Goal: Task Accomplishment & Management: Manage account settings

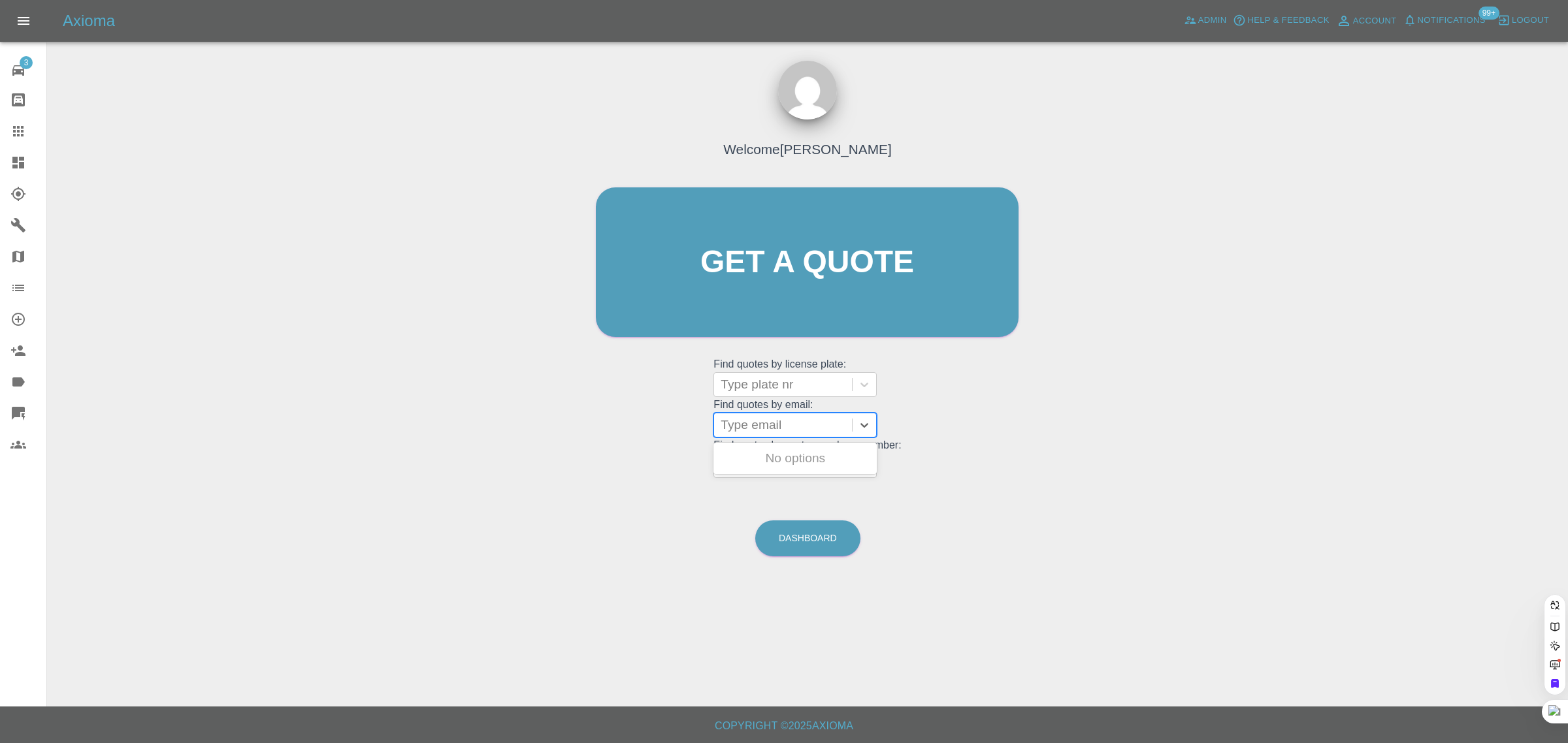
click at [755, 423] on div at bounding box center [782, 425] width 124 height 19
paste input "[EMAIL_ADDRESS][DOMAIN_NAME]"
type input "[EMAIL_ADDRESS][DOMAIN_NAME]"
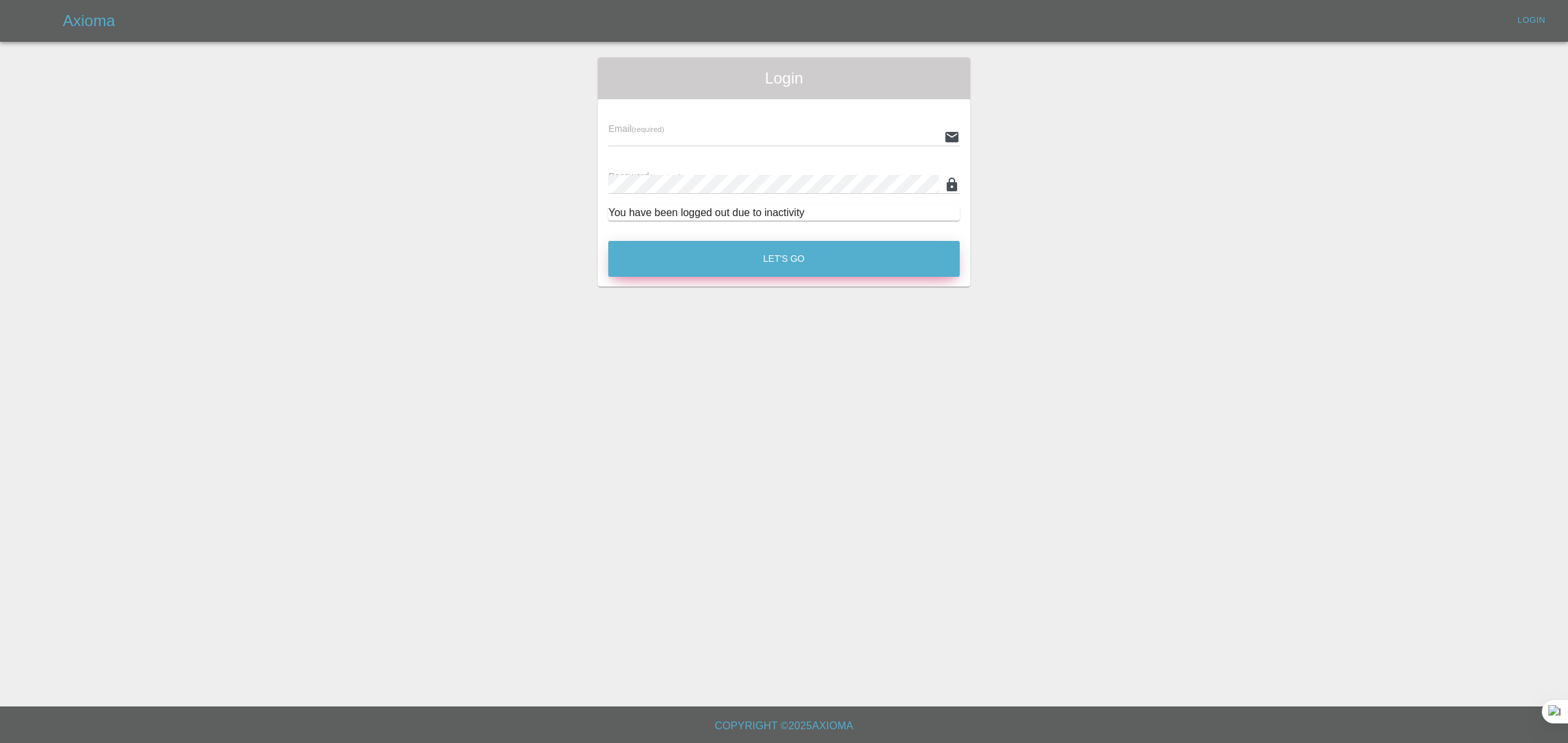
type input "[EMAIL_ADDRESS][DOMAIN_NAME]"
click at [762, 259] on button "Let's Go" at bounding box center [783, 259] width 352 height 36
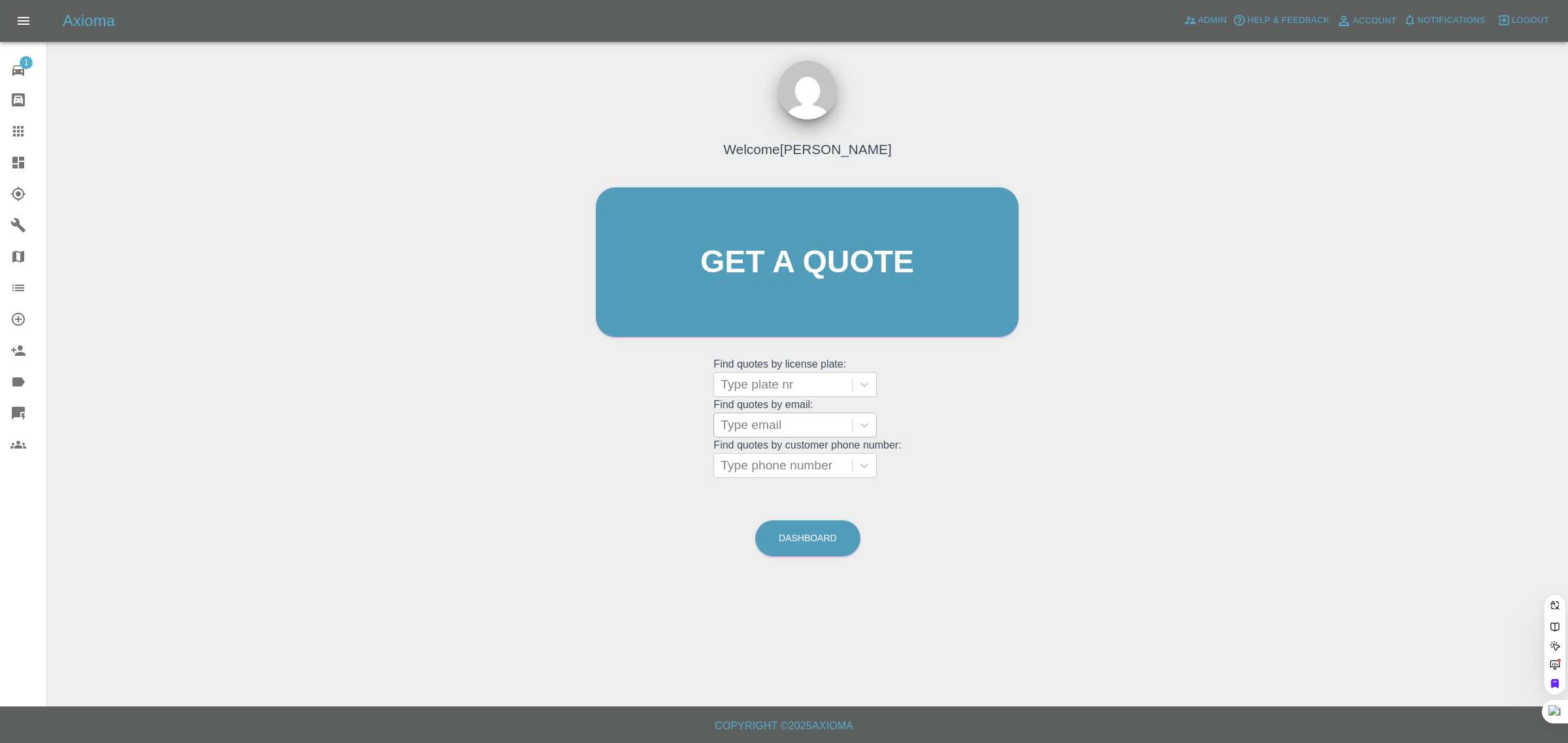
click at [740, 429] on div at bounding box center [782, 425] width 124 height 19
paste input "[EMAIL_ADDRESS][DOMAIN_NAME]"
type input "[EMAIL_ADDRESS][DOMAIN_NAME]"
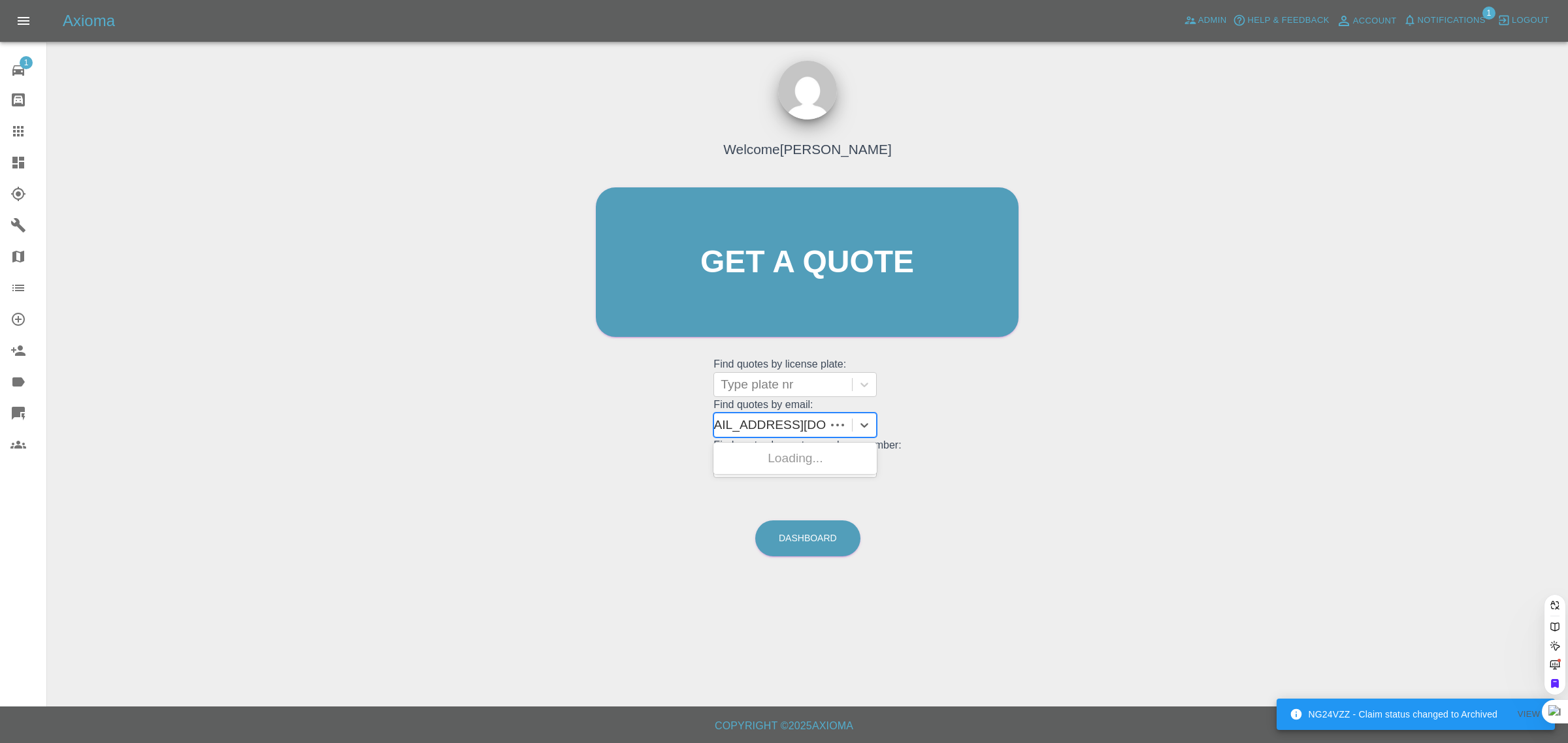
scroll to position [0, 10]
click at [742, 462] on div "SPU 75R, Archived" at bounding box center [795, 459] width 164 height 26
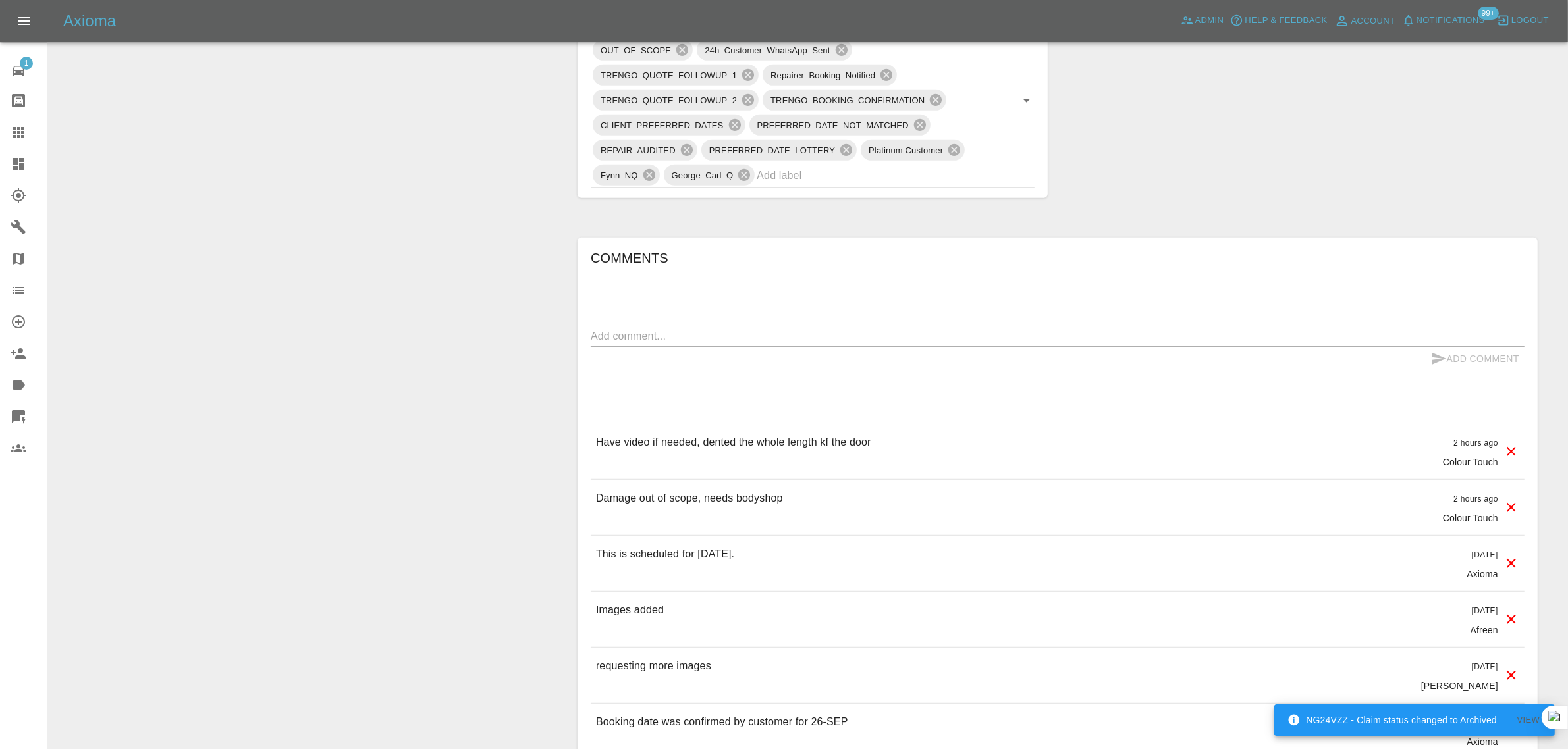
scroll to position [823, 0]
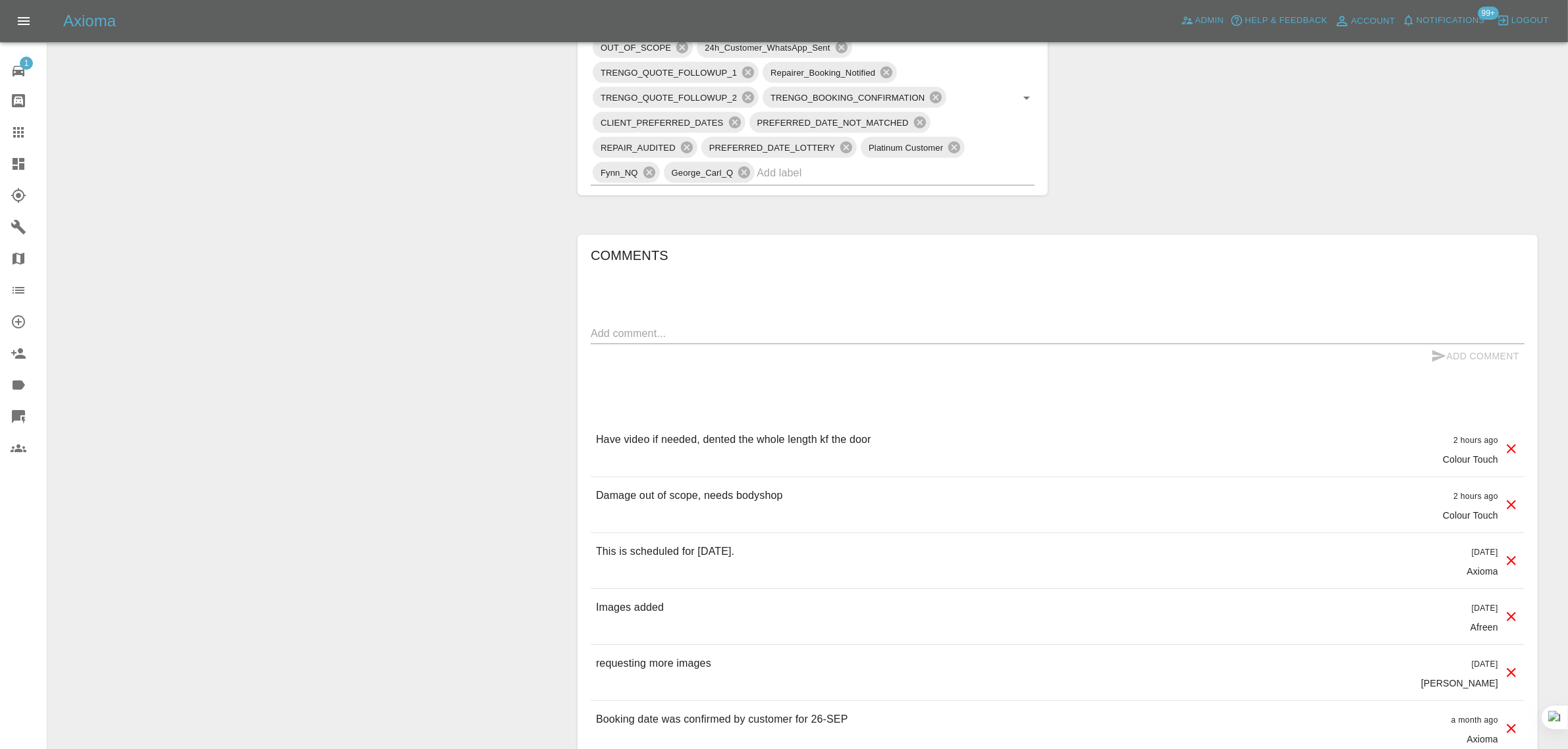
click at [711, 337] on textarea at bounding box center [1057, 333] width 934 height 15
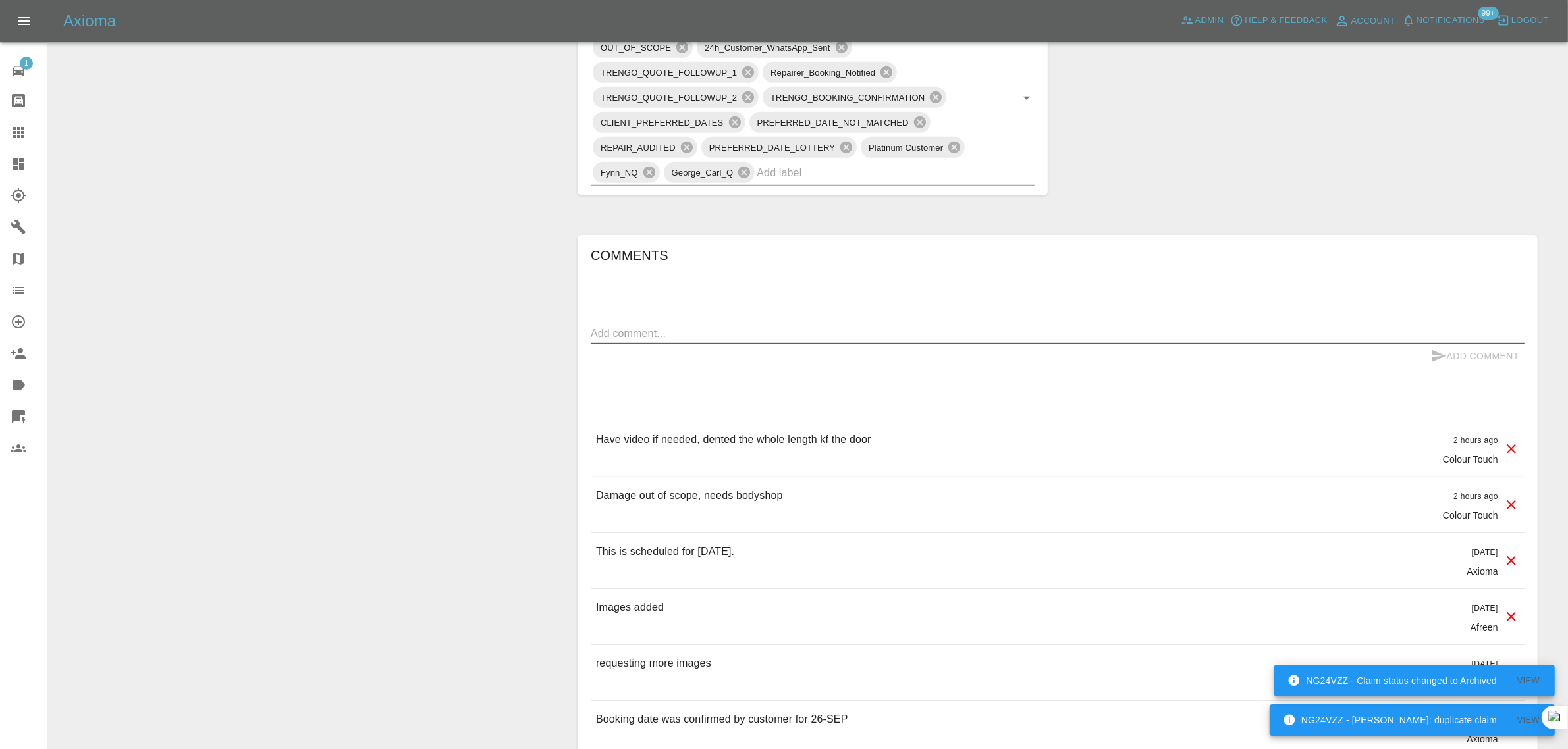
click at [711, 337] on textarea at bounding box center [1057, 333] width 934 height 15
paste textarea "[PERSON_NAME] inspected the dents and I am unsure if he was able to repair them…"
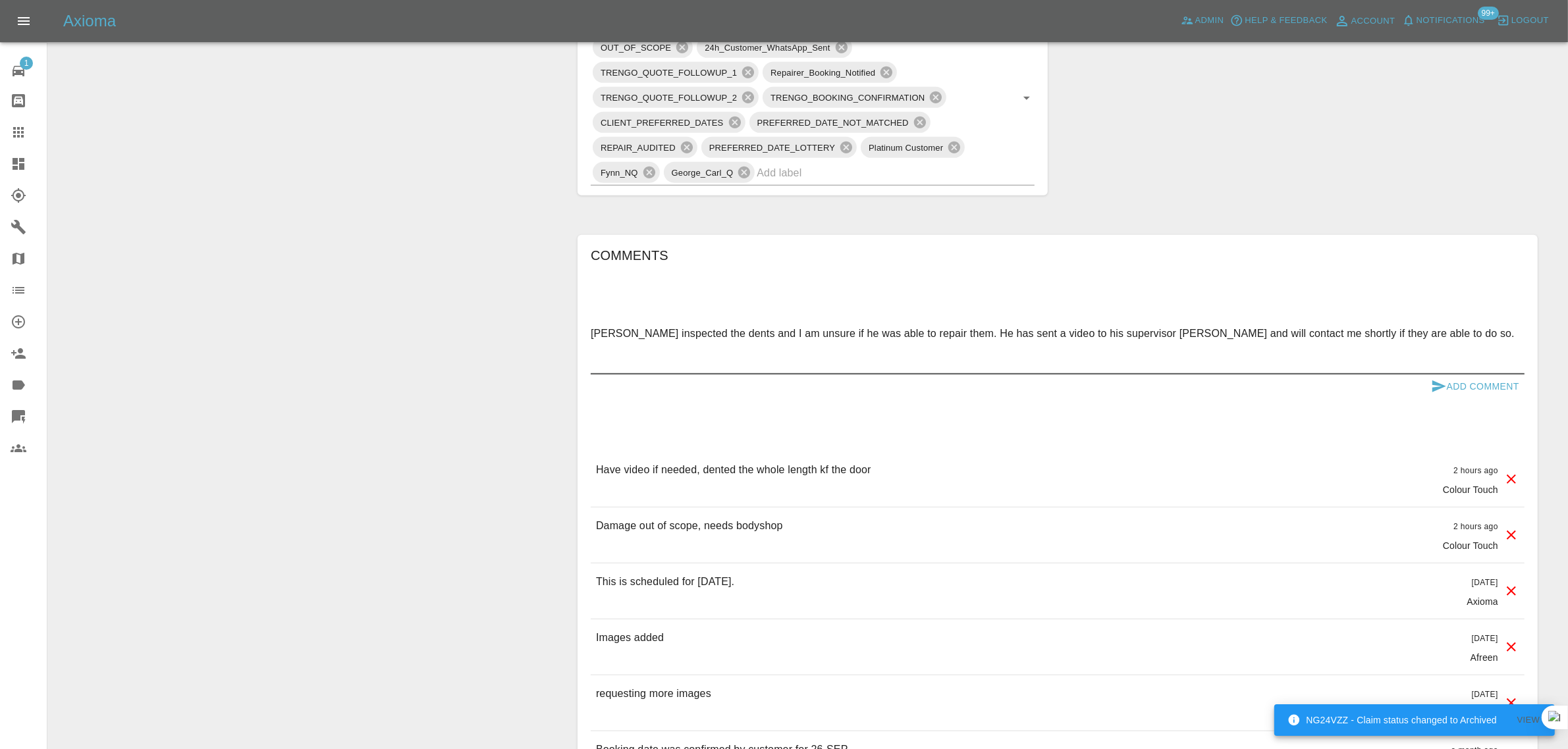
type textarea "[PERSON_NAME] inspected the dents and I am unsure if he was able to repair them…"
click at [1470, 389] on button "Add Comment" at bounding box center [1475, 386] width 99 height 25
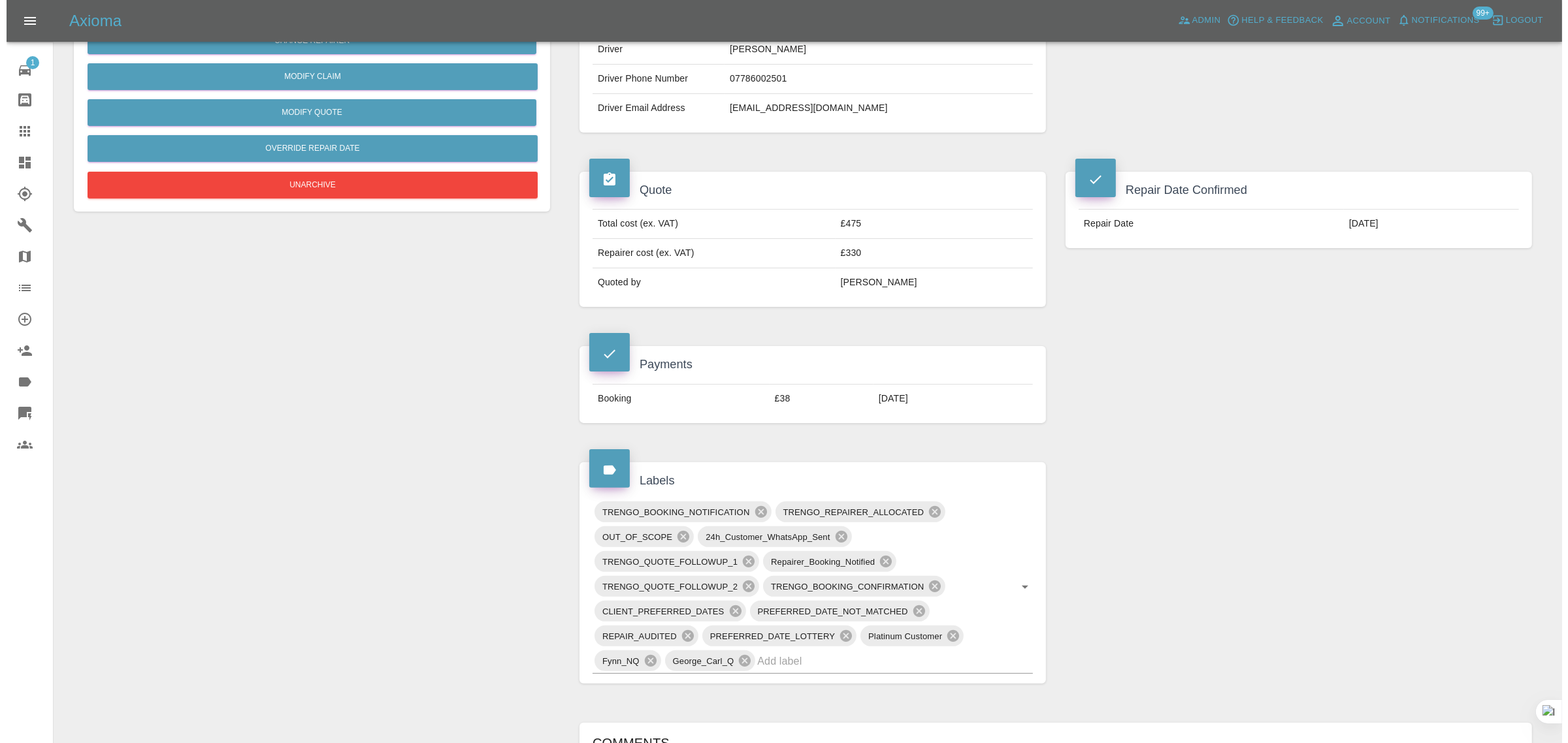
scroll to position [0, 0]
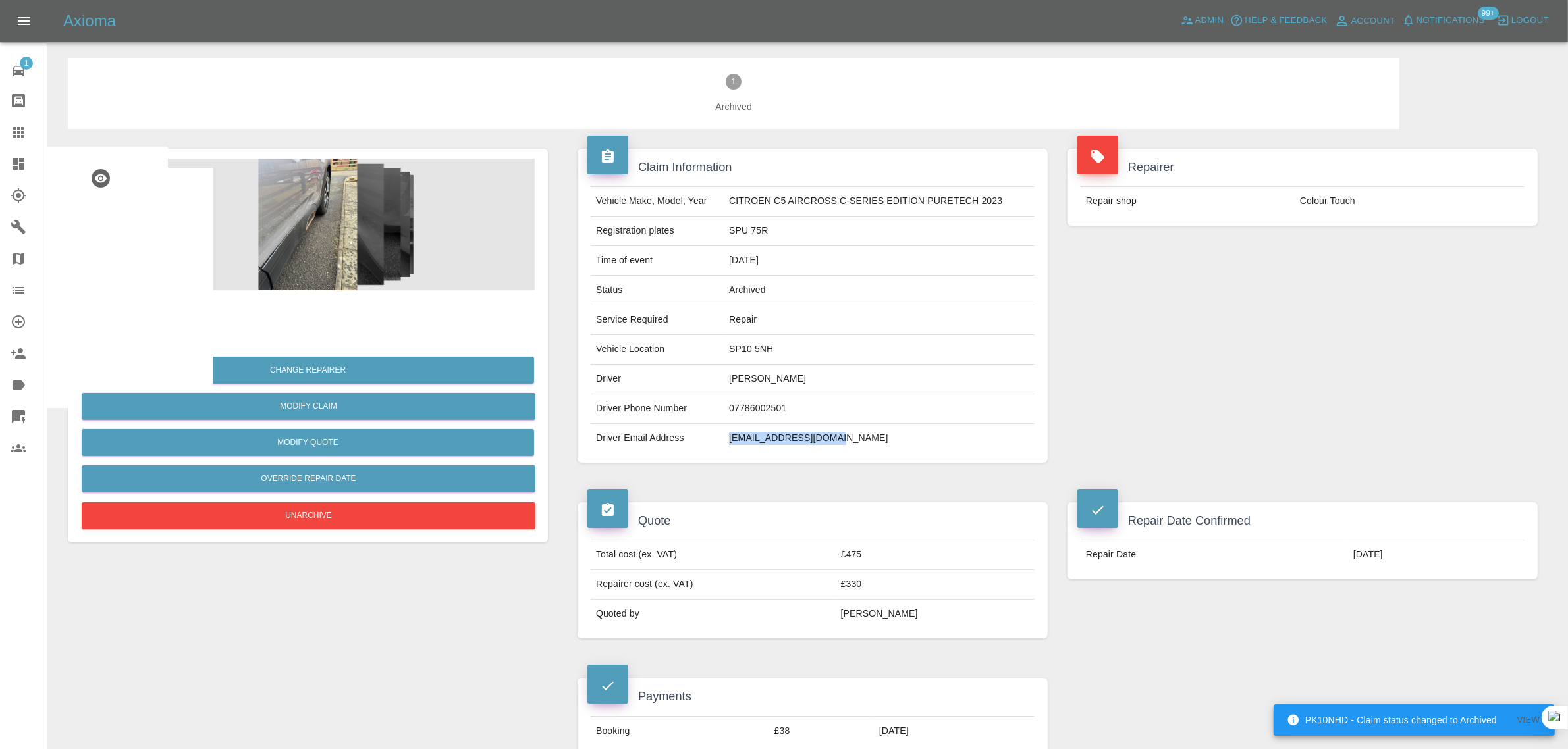
drag, startPoint x: 729, startPoint y: 446, endPoint x: 844, endPoint y: 434, distance: 115.6
click at [844, 434] on td "[EMAIL_ADDRESS][DOMAIN_NAME]" at bounding box center [878, 438] width 311 height 29
copy td "[EMAIL_ADDRESS][DOMAIN_NAME]"
click at [11, 133] on icon at bounding box center [19, 132] width 16 height 16
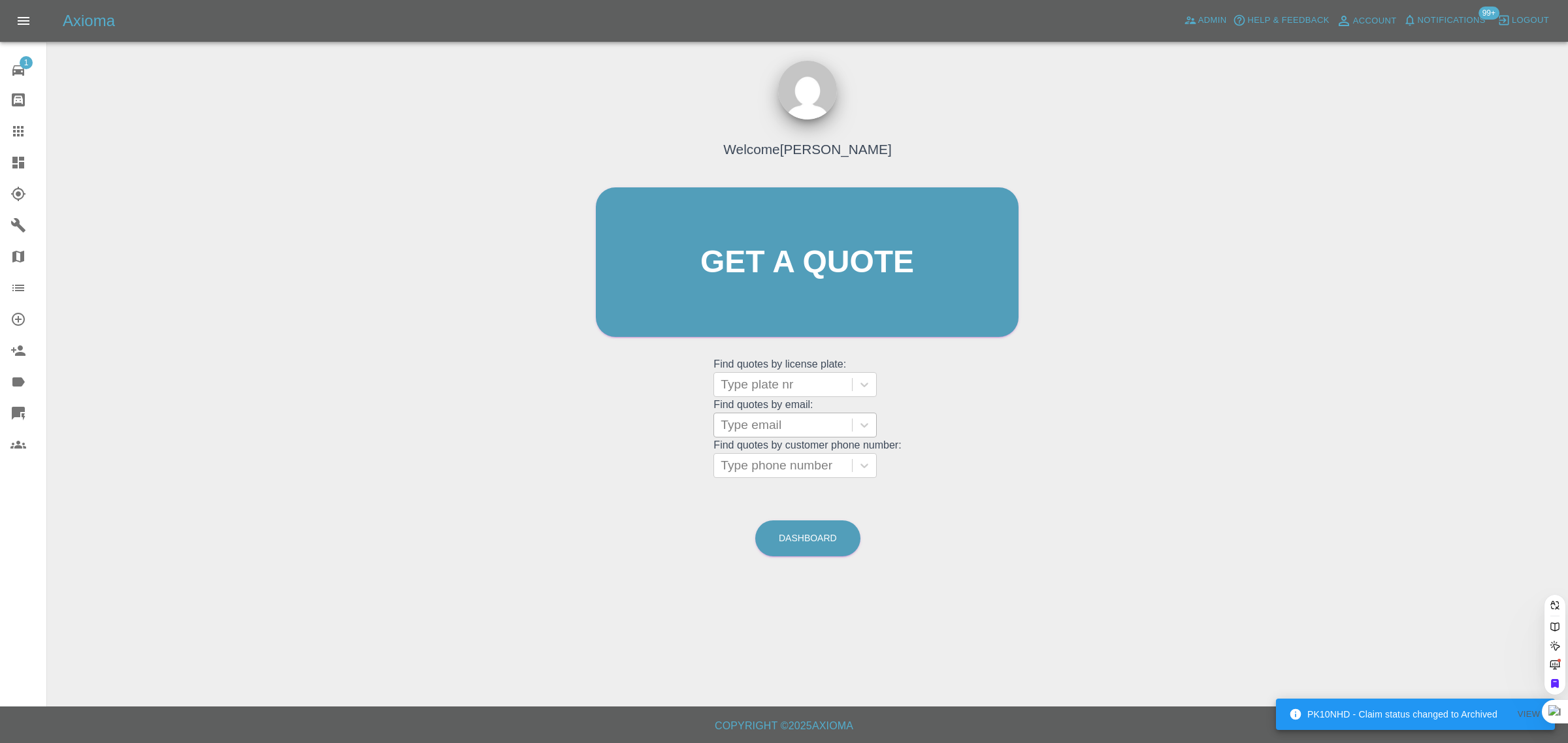
click at [776, 431] on div at bounding box center [782, 425] width 124 height 19
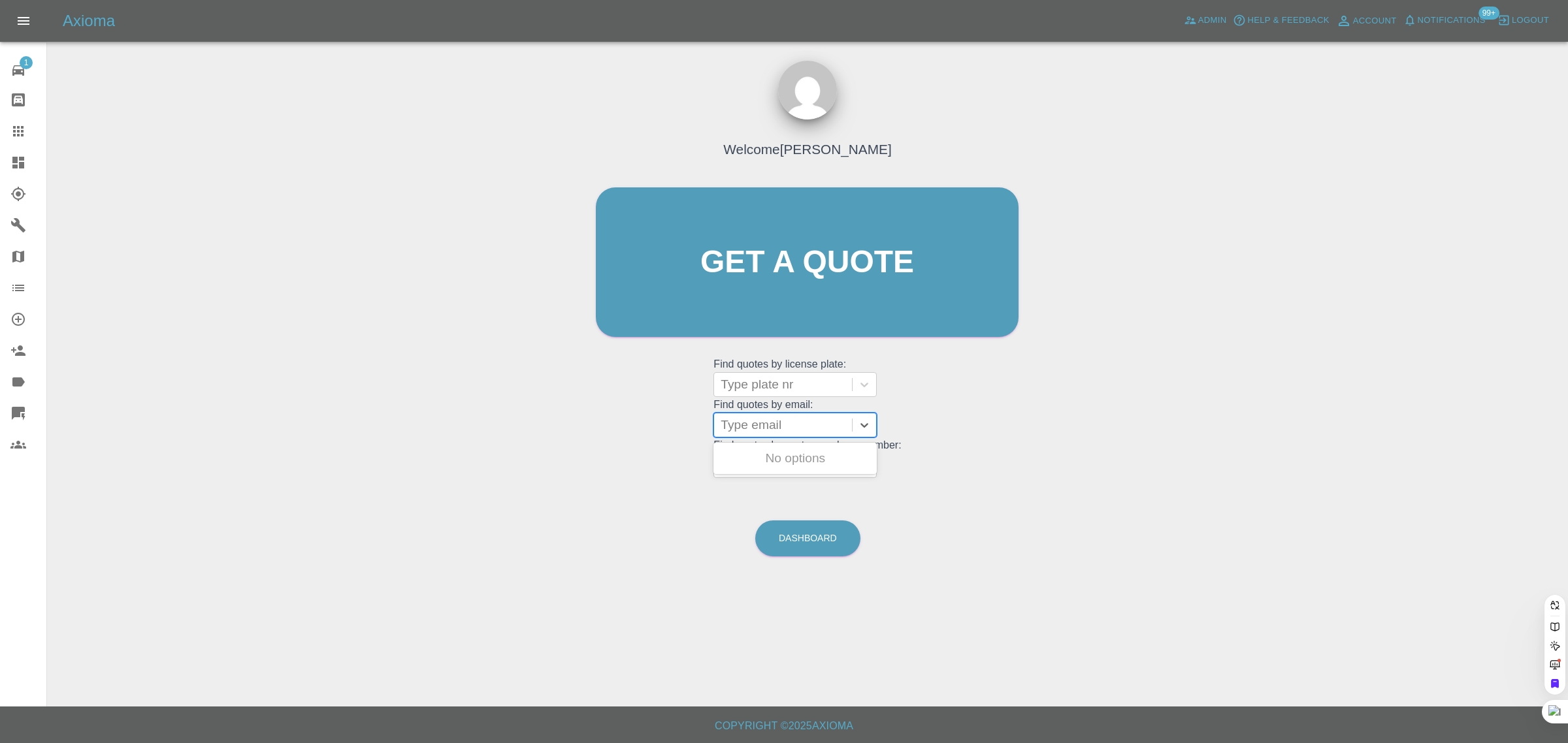
paste input "[EMAIL_ADDRESS][DOMAIN_NAME]"
type input "[EMAIL_ADDRESS][DOMAIN_NAME]"
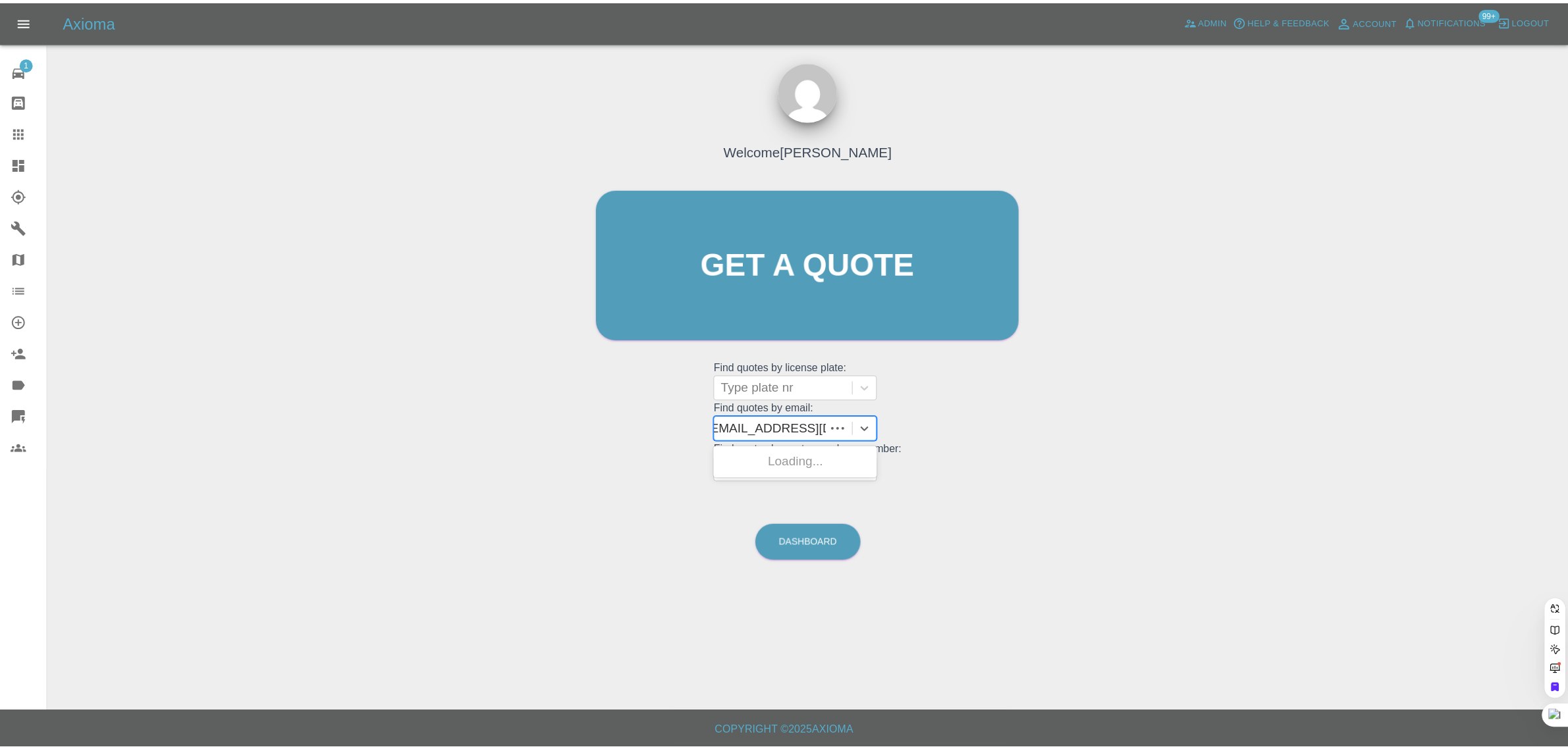
scroll to position [0, 0]
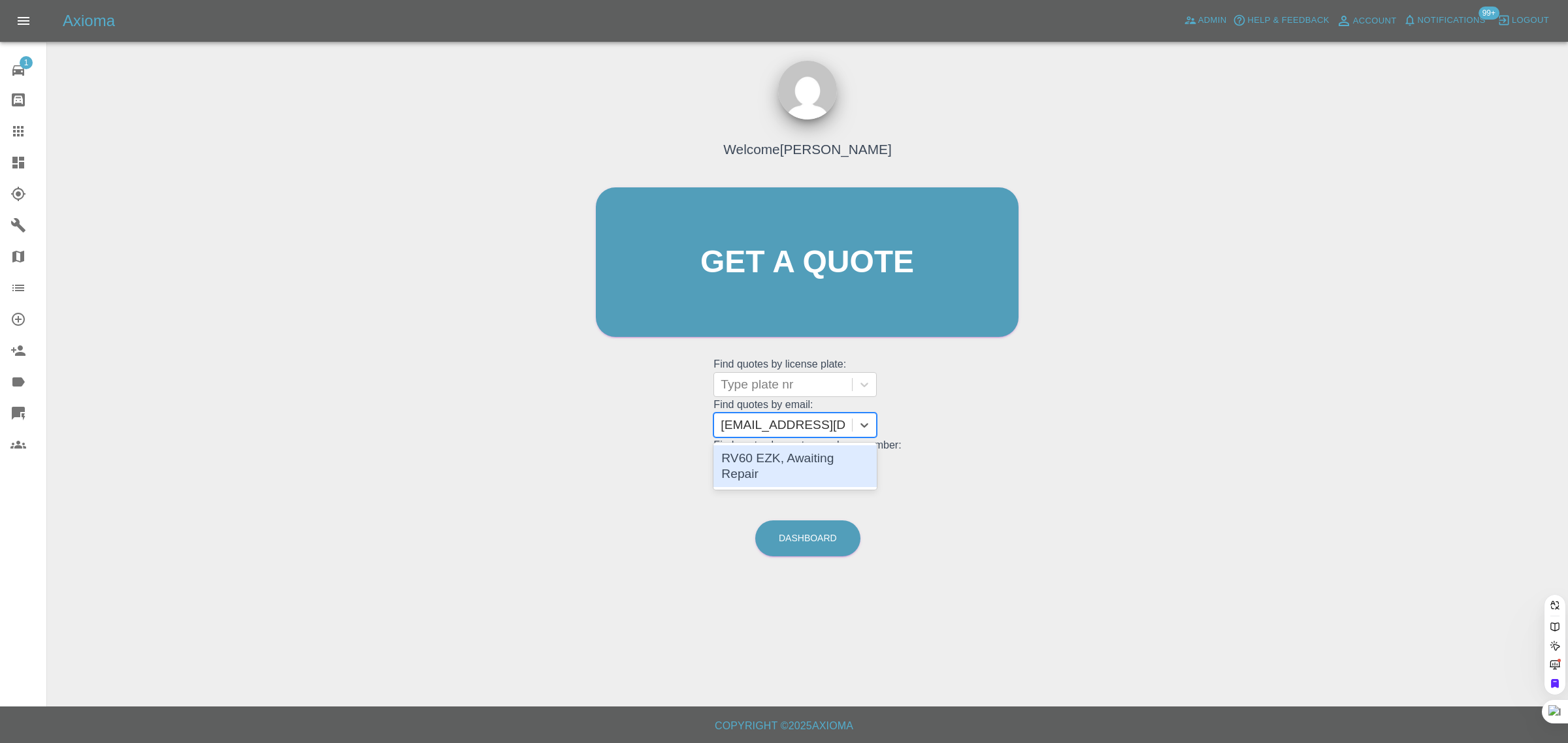
click at [794, 466] on div "RV60 EZK, Awaiting Repair" at bounding box center [795, 467] width 164 height 42
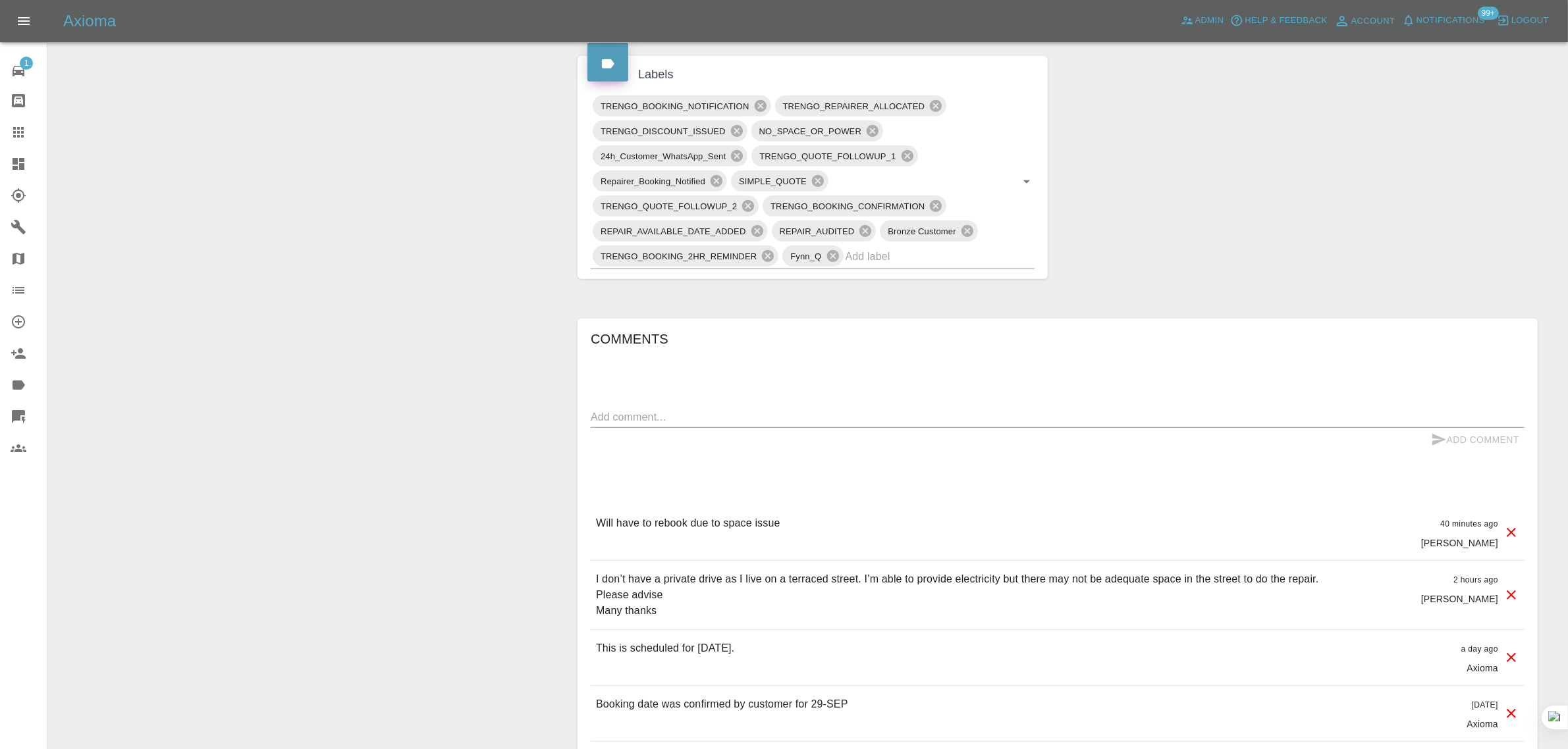
scroll to position [741, 0]
click at [804, 418] on textarea at bounding box center [1057, 415] width 934 height 15
paste textarea "I’m afraid I don’t have any friends or family with a private driveway, so canno…"
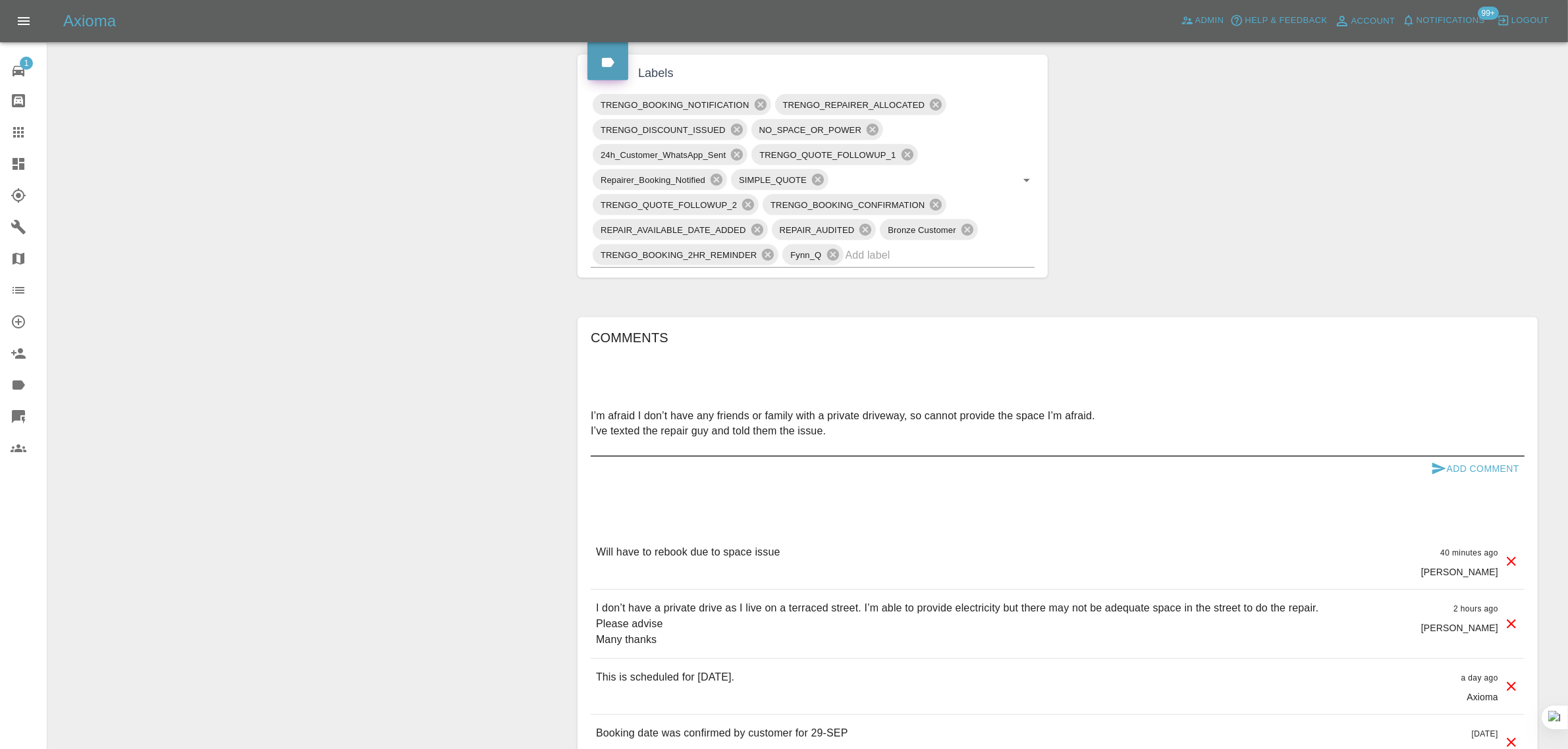
type textarea "I’m afraid I don’t have any friends or family with a private driveway, so canno…"
click at [1480, 465] on button "Add Comment" at bounding box center [1475, 469] width 99 height 25
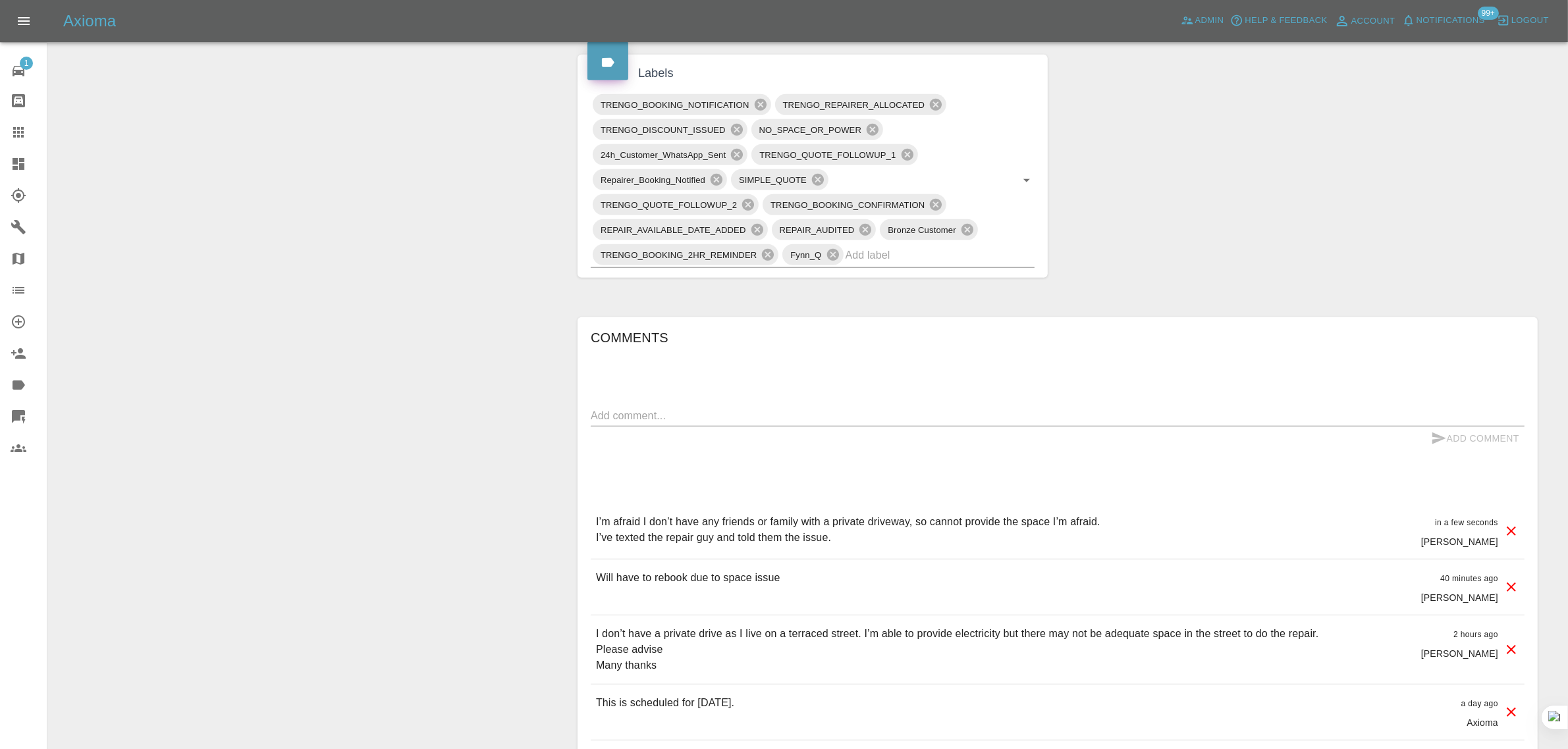
click at [21, 130] on icon at bounding box center [19, 132] width 16 height 16
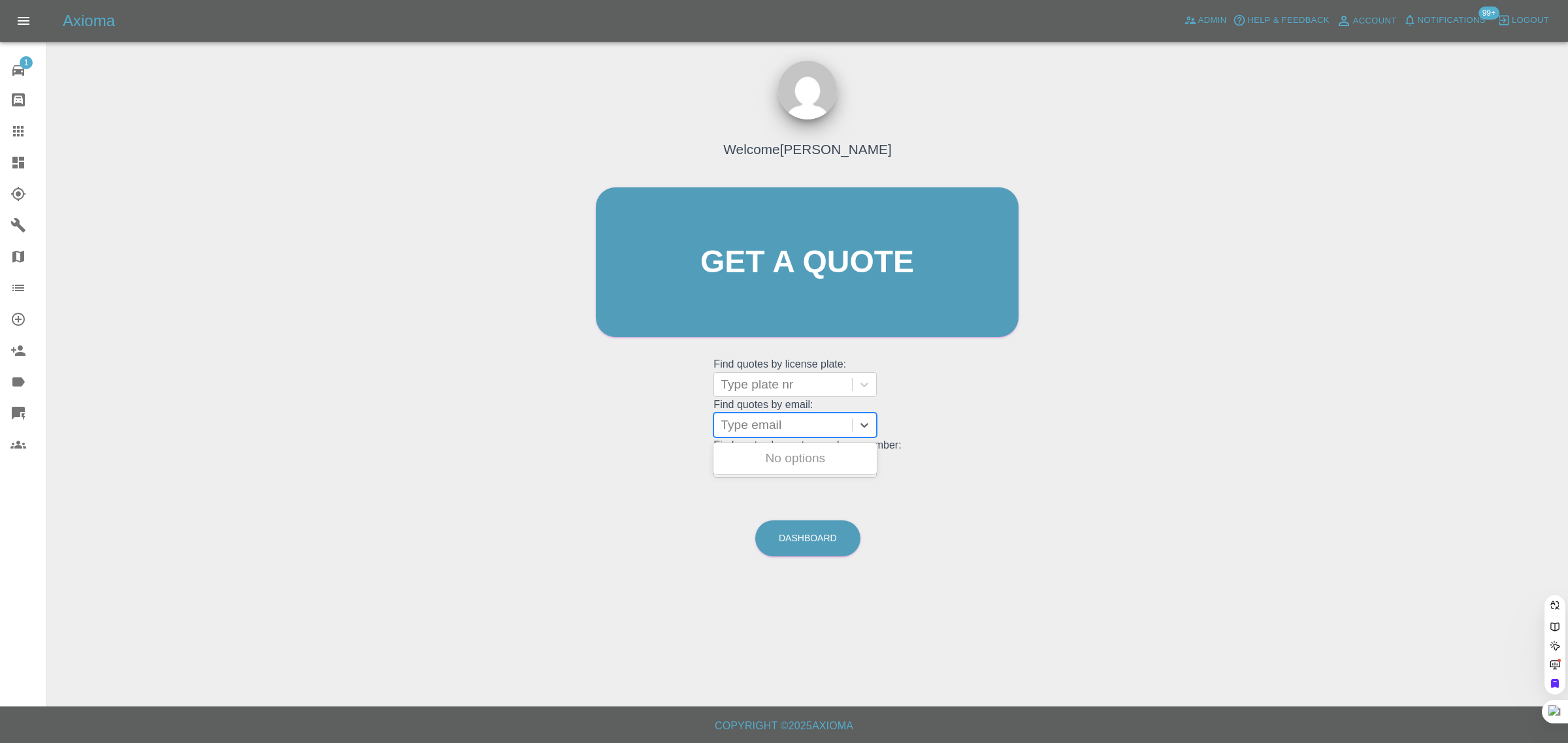
click at [801, 419] on div at bounding box center [782, 425] width 124 height 19
paste input "[PERSON_NAME][EMAIL_ADDRESS][DOMAIN_NAME]"
type input "[PERSON_NAME][EMAIL_ADDRESS][DOMAIN_NAME]"
click at [782, 459] on div "SK17 XFH, Awaiting Repair" at bounding box center [795, 467] width 164 height 42
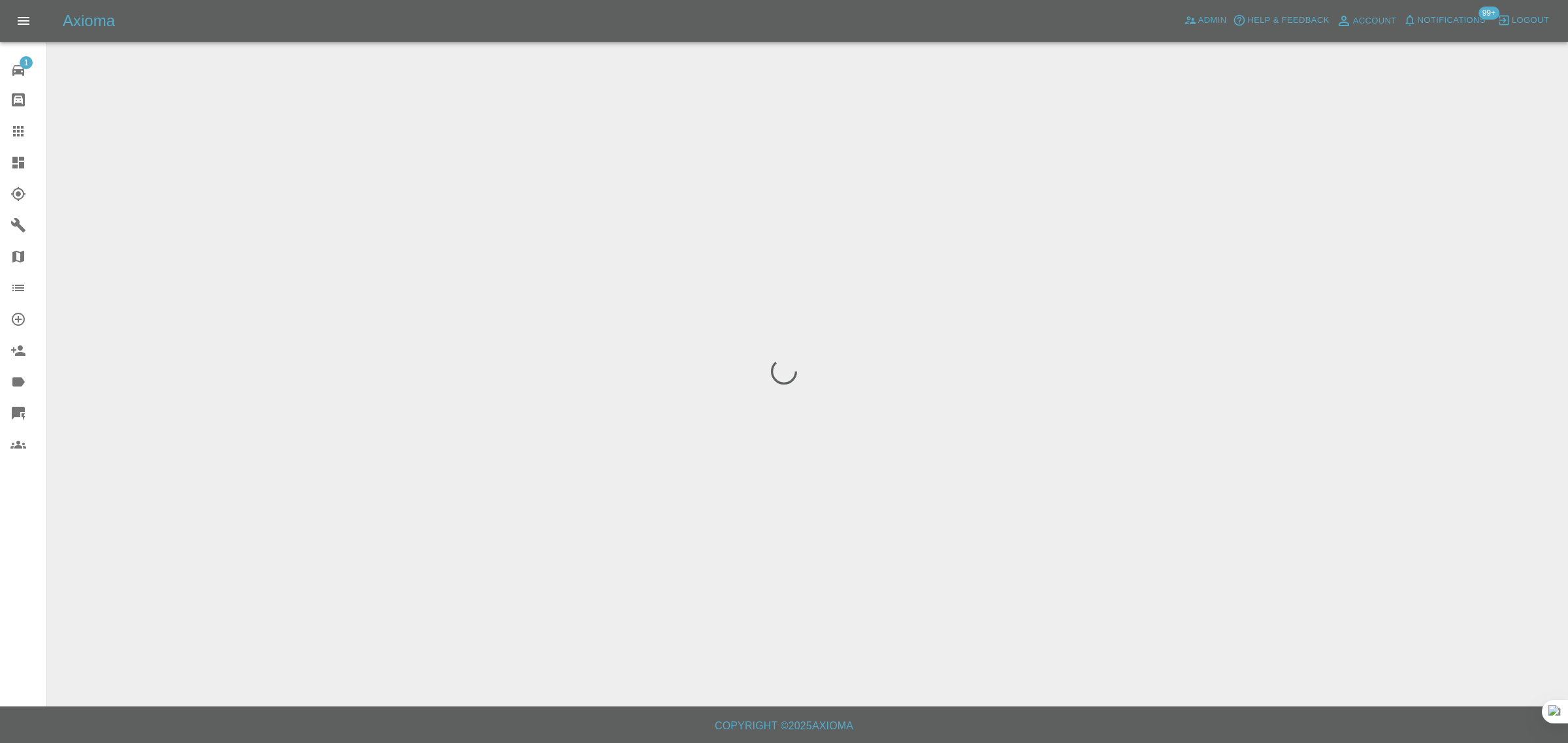
click at [9, 569] on div "1 Repair home Bodyshop home Claims Dashboard Explorer Garages Map Organization …" at bounding box center [24, 372] width 47 height 743
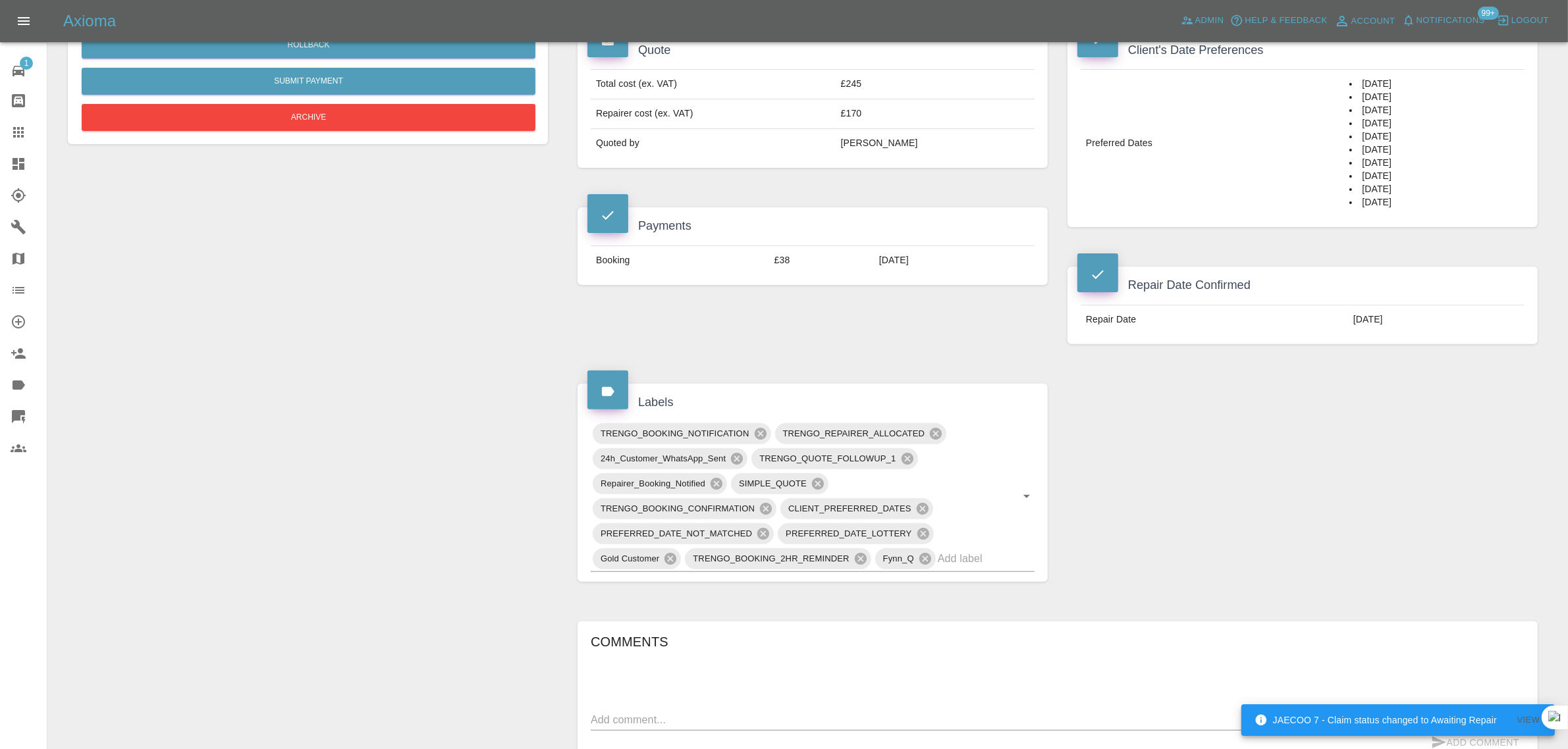
scroll to position [658, 0]
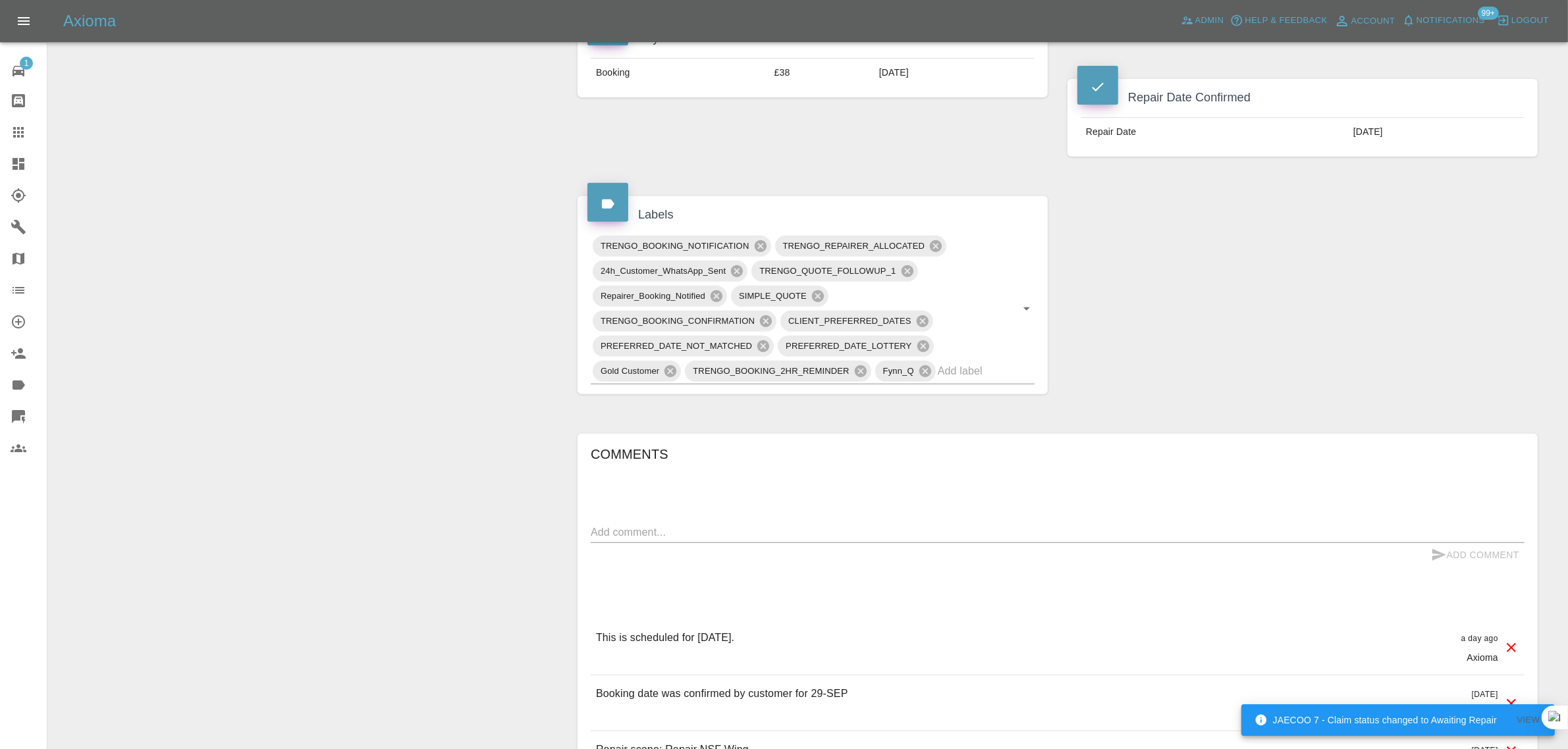
click at [714, 539] on textarea at bounding box center [1057, 532] width 934 height 15
paste textarea "The technician has looked at the repair and has said that the painted area will…"
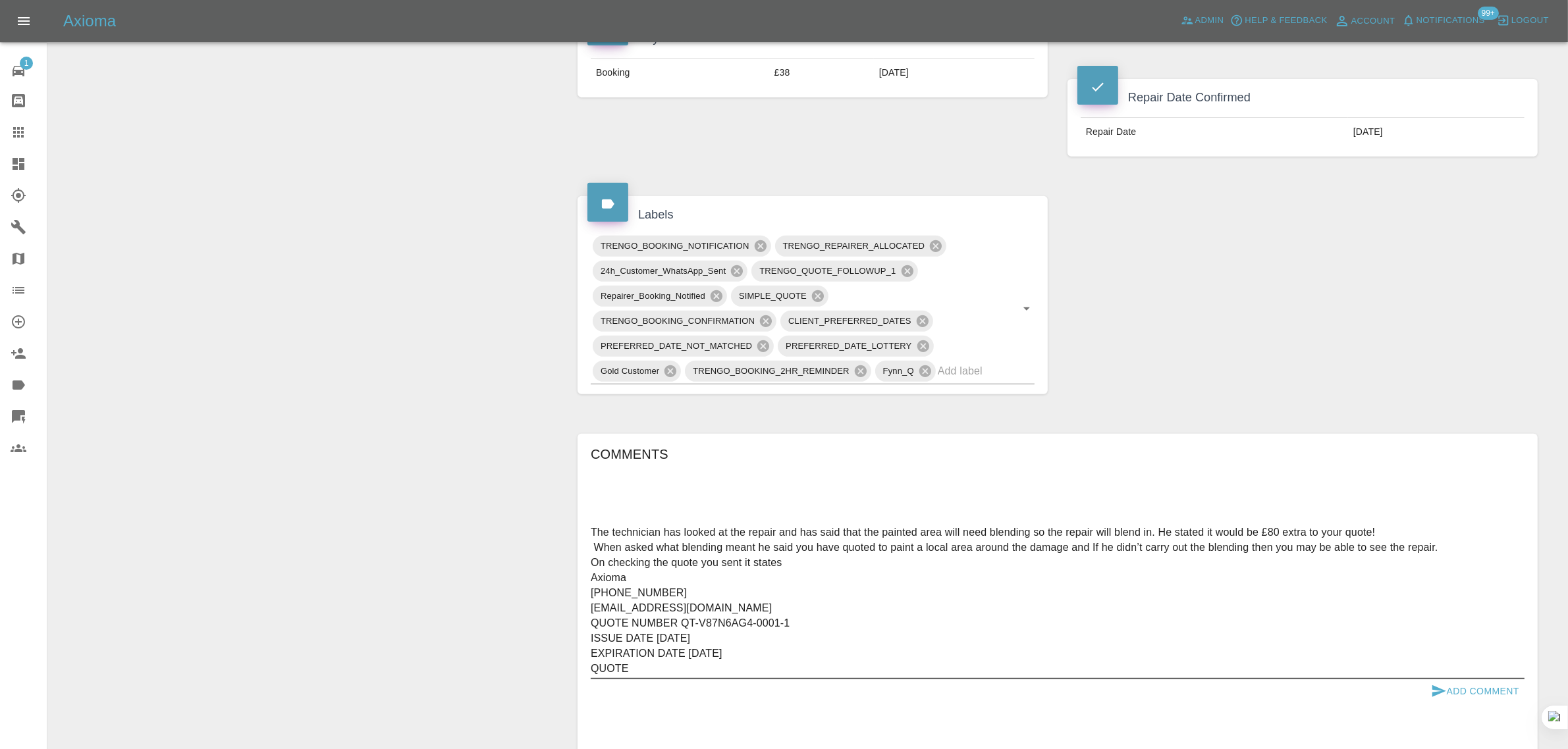
scroll to position [0, 0]
drag, startPoint x: 686, startPoint y: 667, endPoint x: 528, endPoint y: 522, distance: 214.5
click at [528, 522] on div "Change Repairer Modify Claim Modify Quote Override Repair Date Rollback Submit …" at bounding box center [808, 222] width 1500 height 1504
paste textarea "refore my expectation is that after repair the whole panel will be prepared and…"
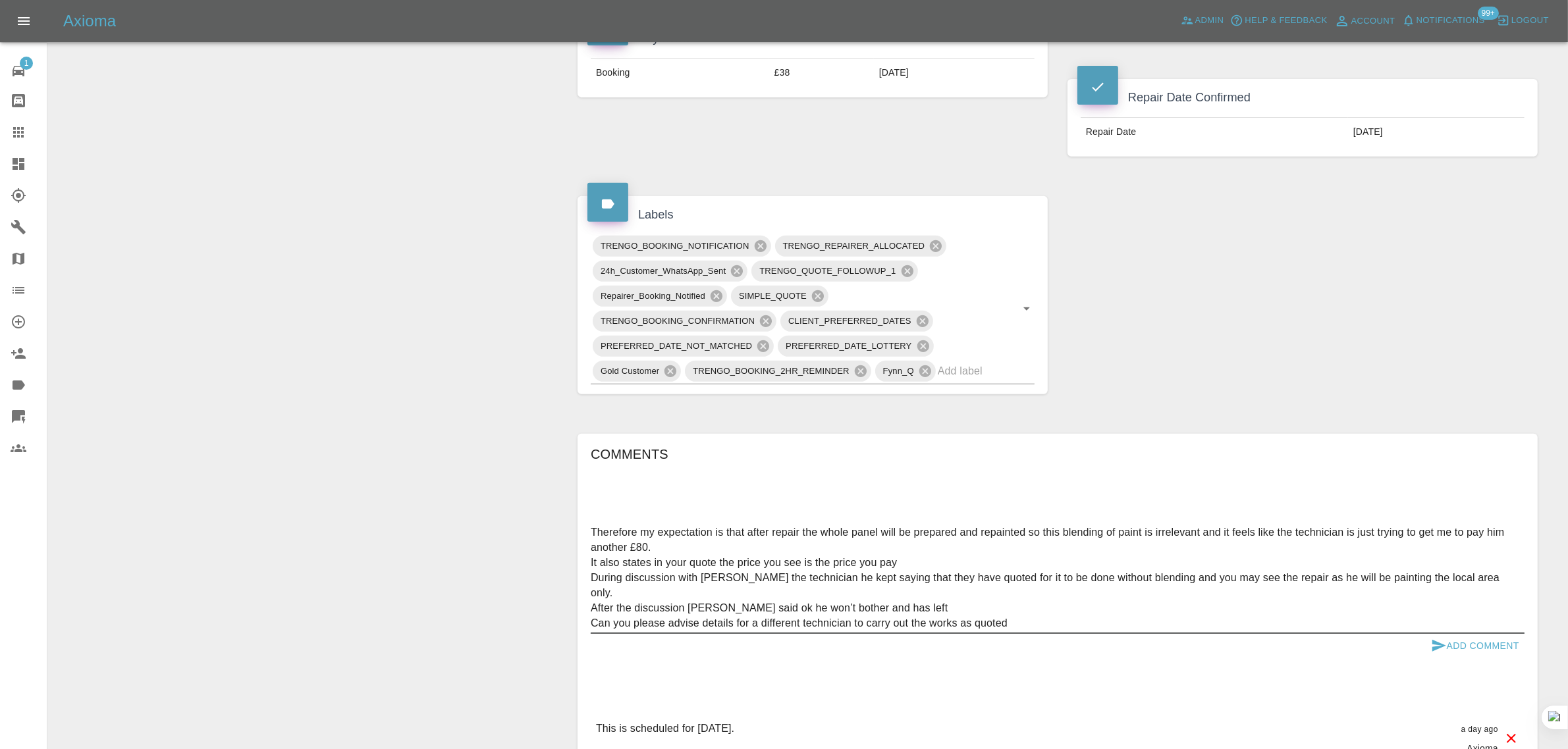
type textarea "Therefore my expectation is that after repair the whole panel will be prepared …"
click at [1468, 650] on button "Add Comment" at bounding box center [1475, 646] width 99 height 25
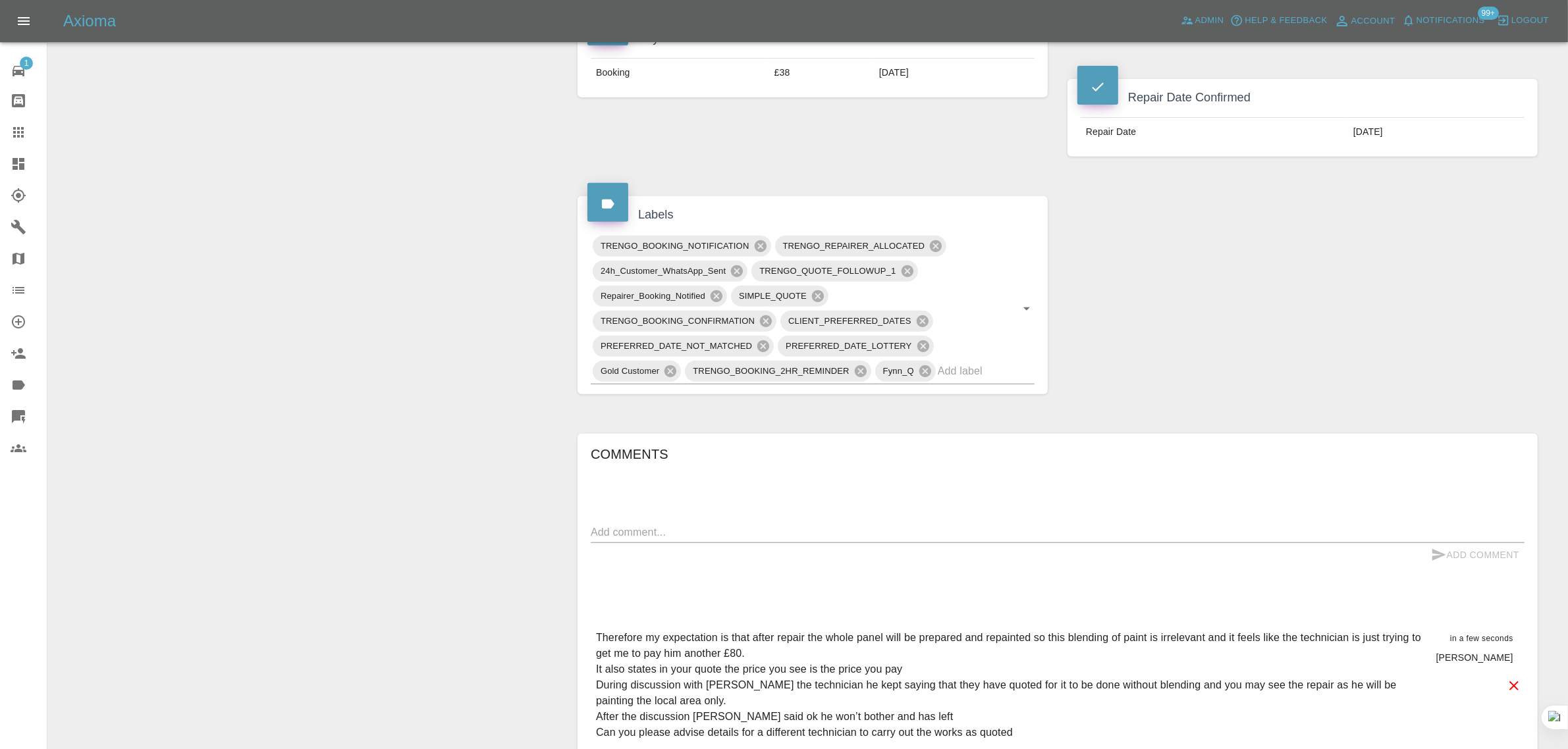
click at [657, 529] on textarea at bounding box center [1057, 532] width 934 height 15
paste textarea "The technician has looked at the repair and has said that the painted area will…"
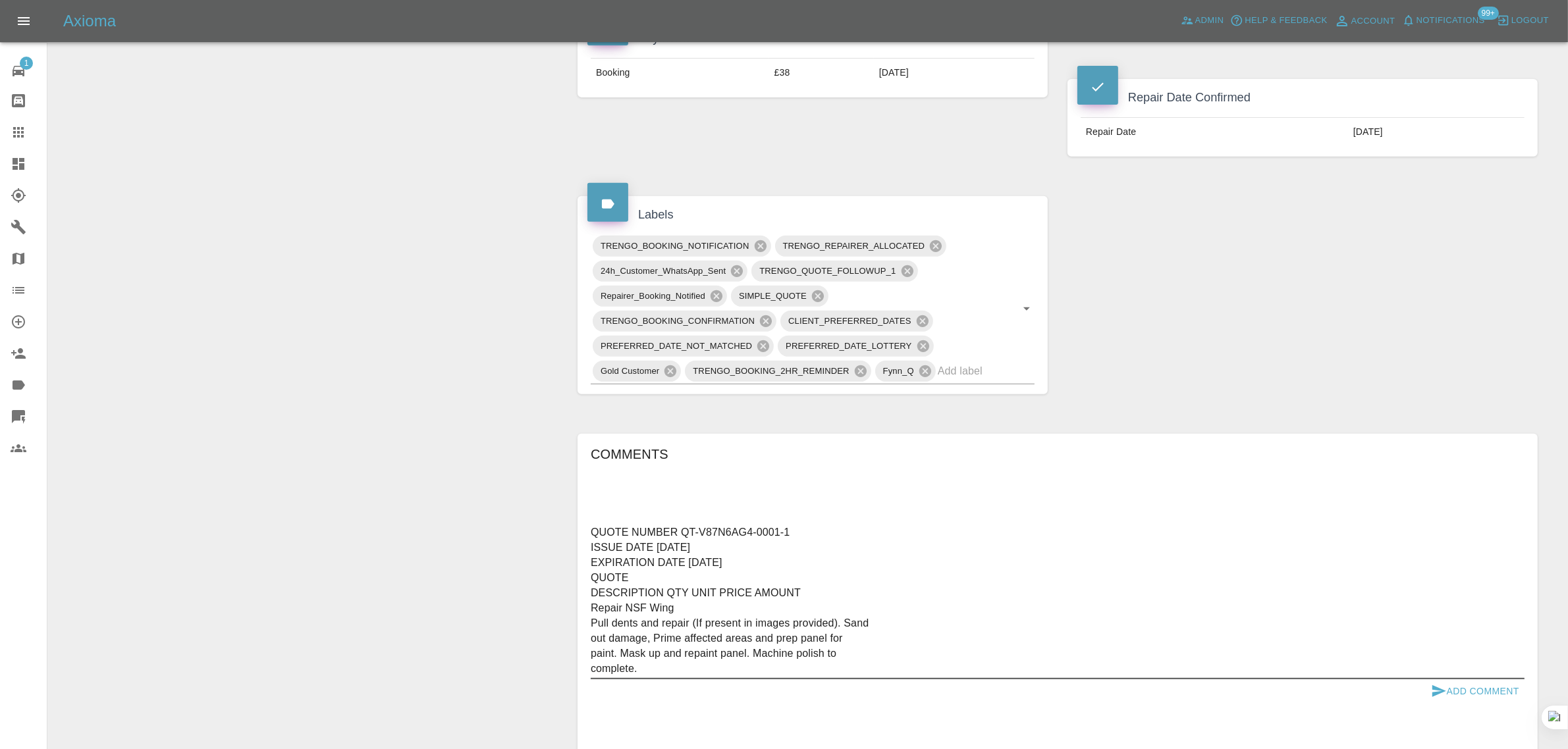
scroll to position [106, 0]
type textarea "The technician has looked at the repair and has said that the painted area will…"
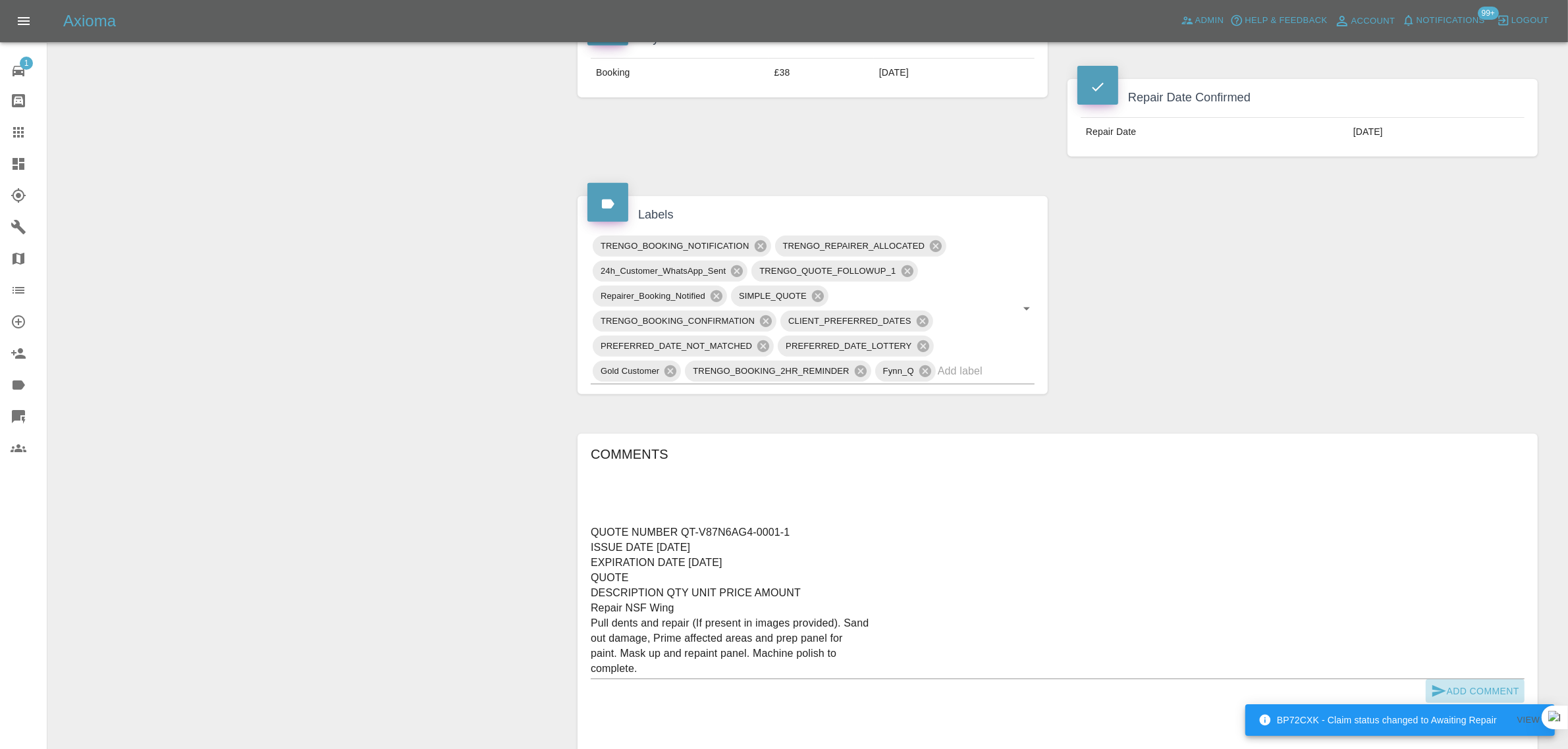
click at [1488, 690] on button "Add Comment" at bounding box center [1475, 692] width 99 height 25
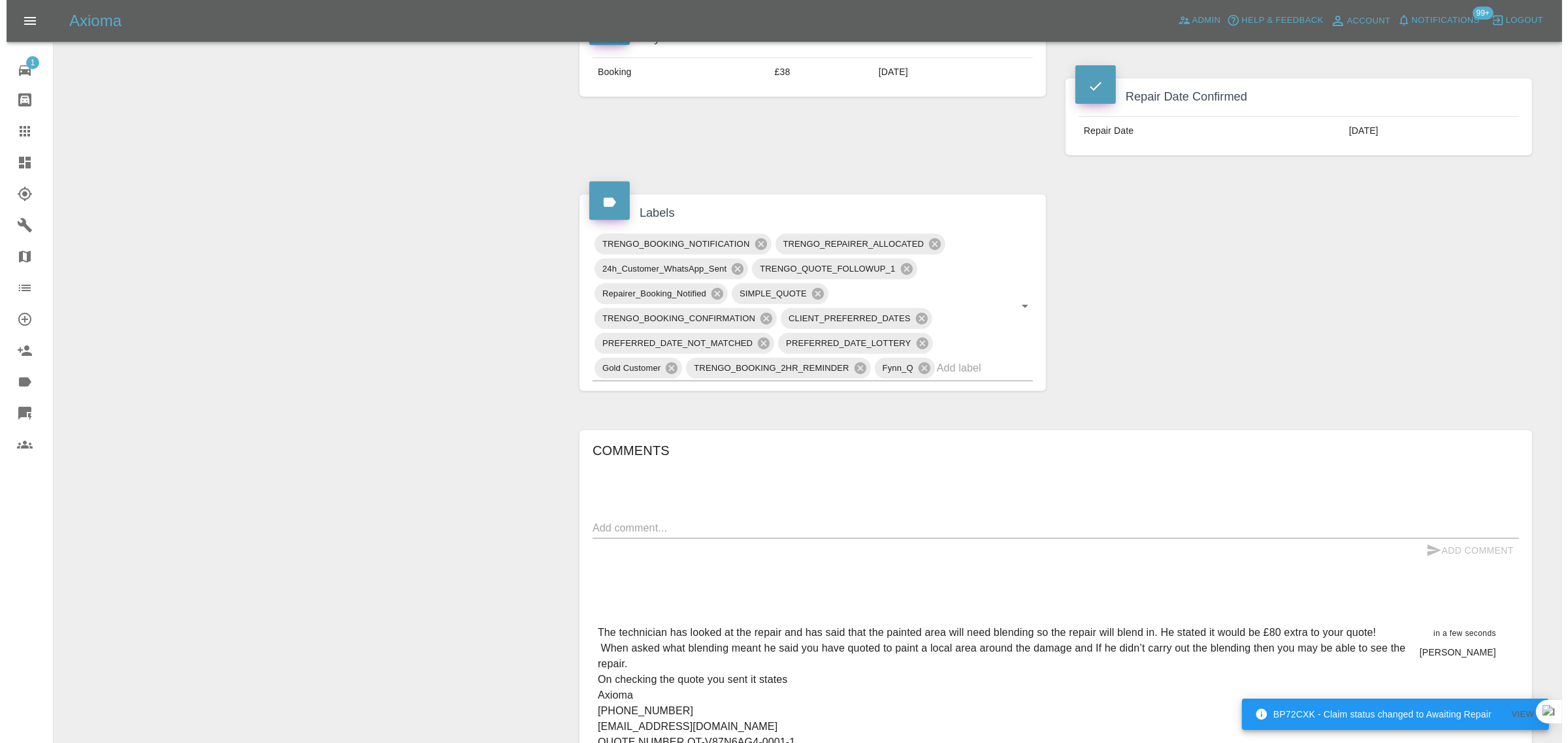
scroll to position [0, 0]
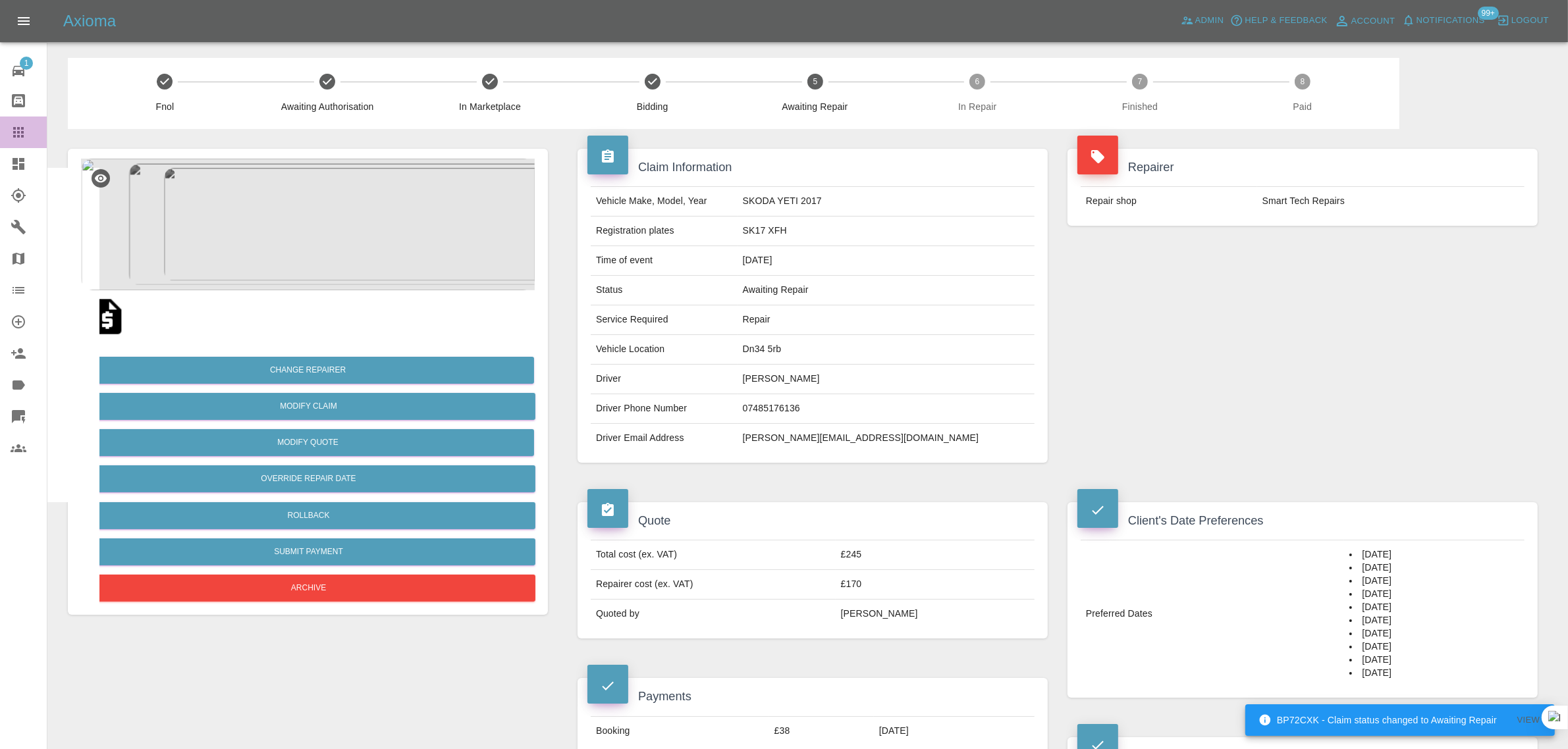
click at [30, 135] on div at bounding box center [29, 132] width 37 height 16
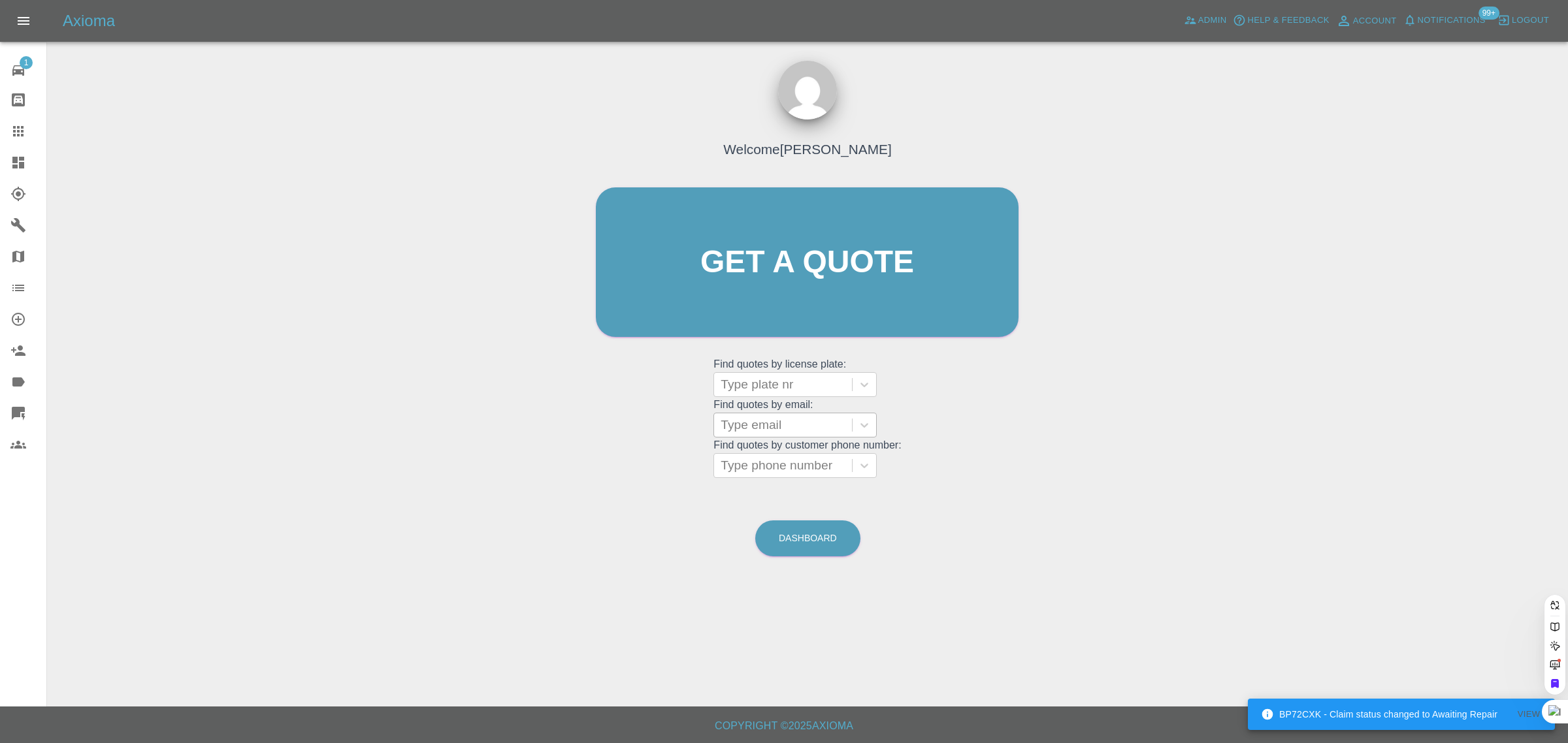
click at [766, 426] on div at bounding box center [782, 425] width 124 height 19
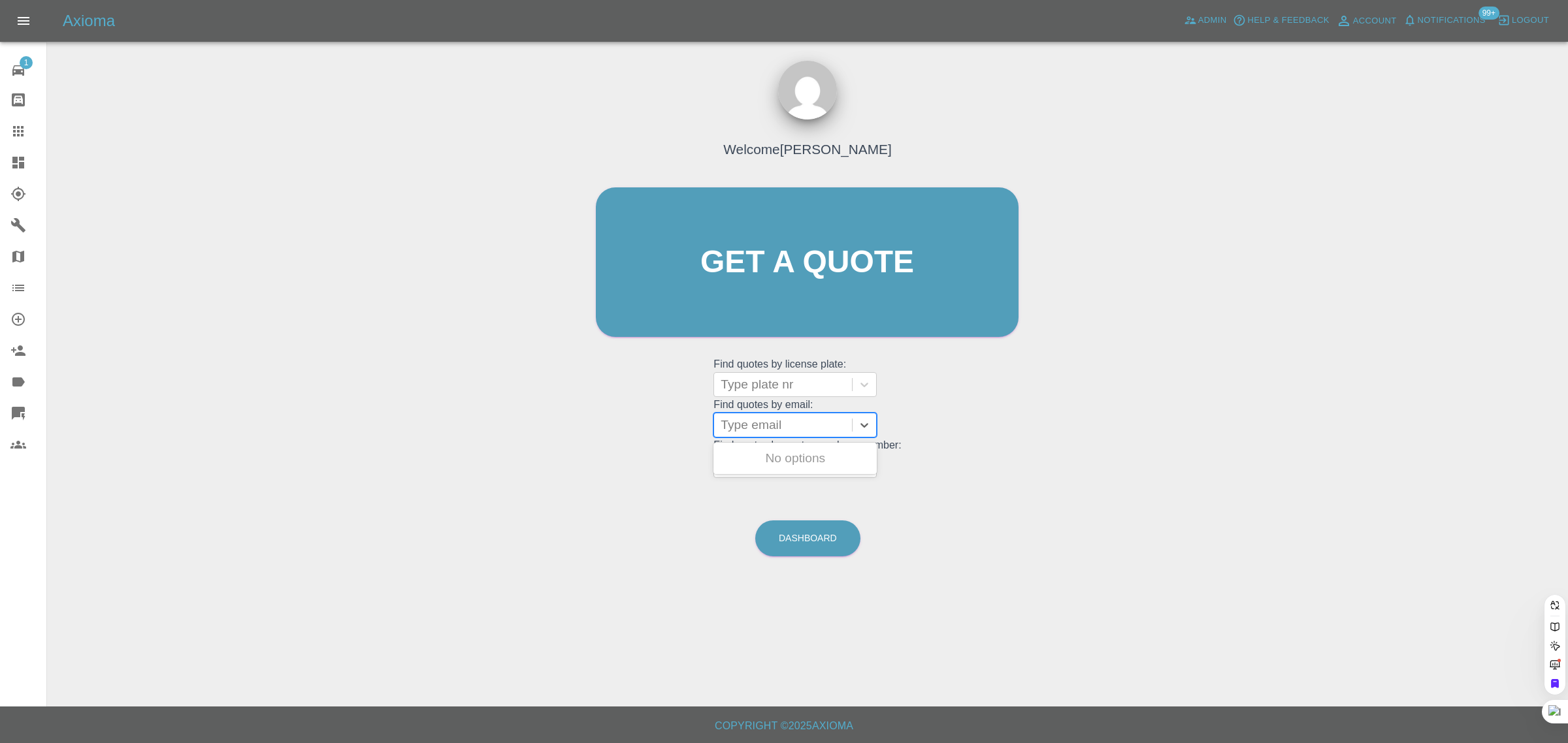
paste input "[EMAIL_ADDRESS][DOMAIN_NAME]"
type input "[EMAIL_ADDRESS]."
click at [784, 458] on div "VK74AOS, Awaiting Authorisation" at bounding box center [795, 467] width 164 height 42
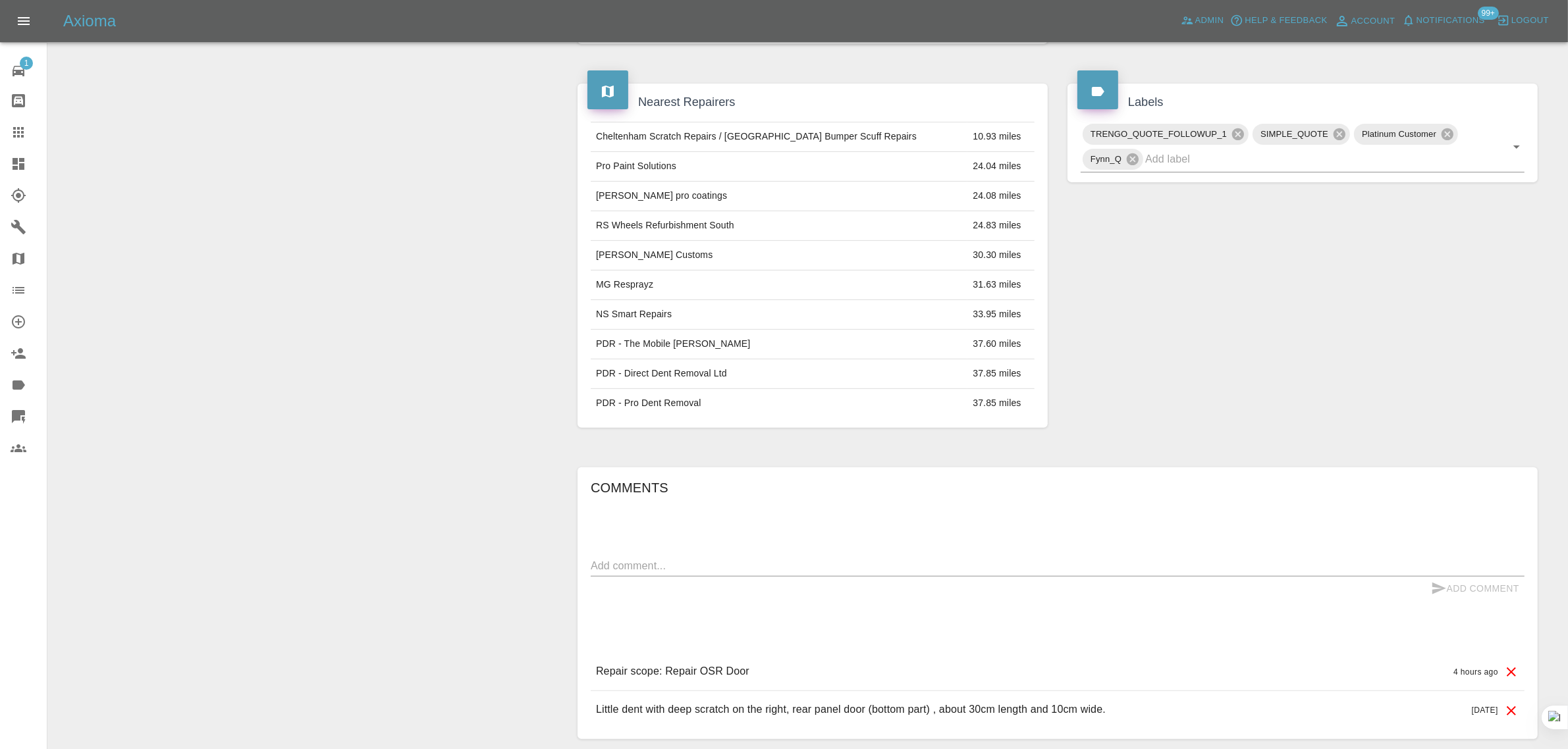
scroll to position [695, 0]
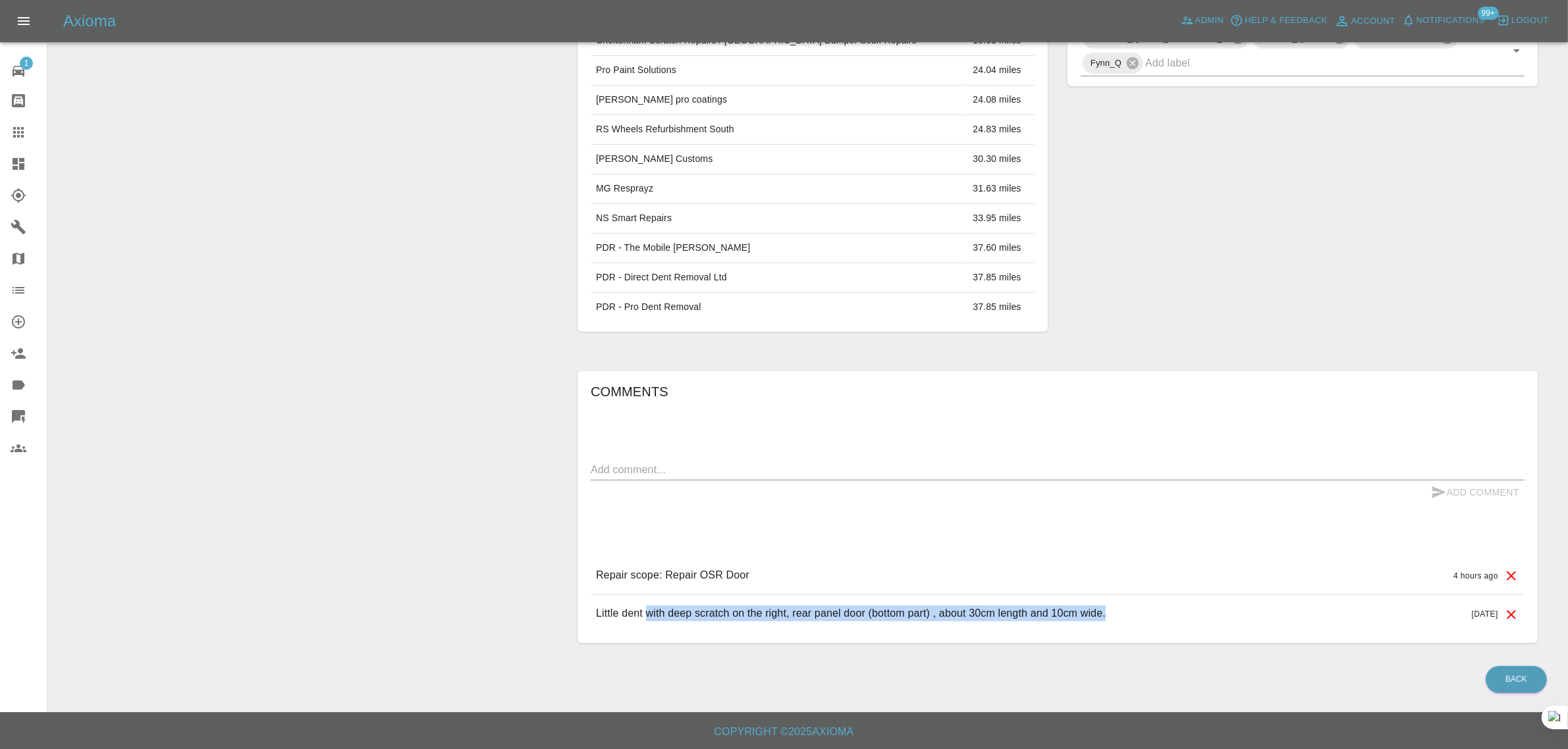
drag, startPoint x: 649, startPoint y: 613, endPoint x: 1113, endPoint y: 617, distance: 464.0
click at [1113, 617] on div "Little dent with deep scratch on the right, rear panel door (bottom part) , abo…" at bounding box center [1057, 614] width 934 height 38
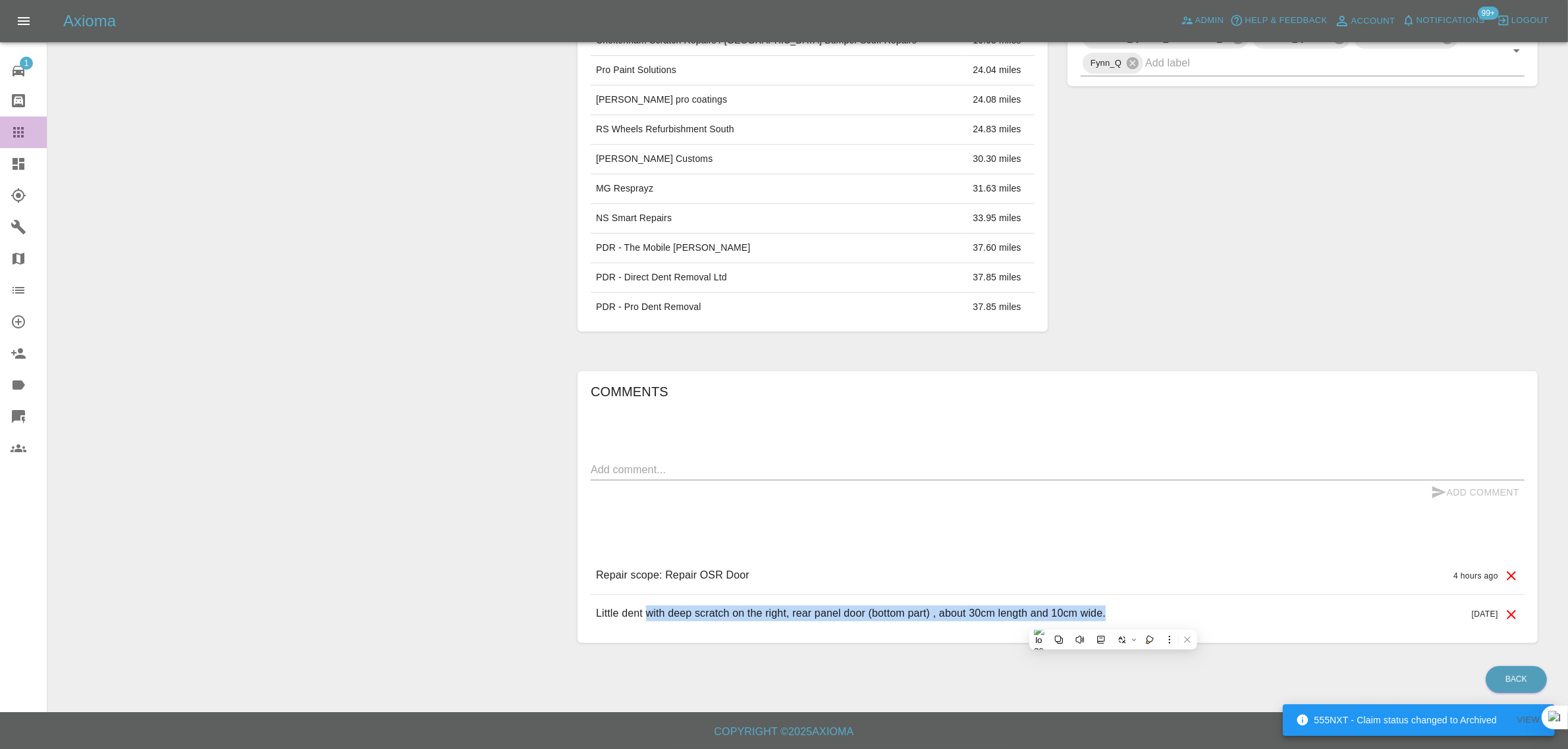
click at [27, 129] on div at bounding box center [29, 132] width 37 height 16
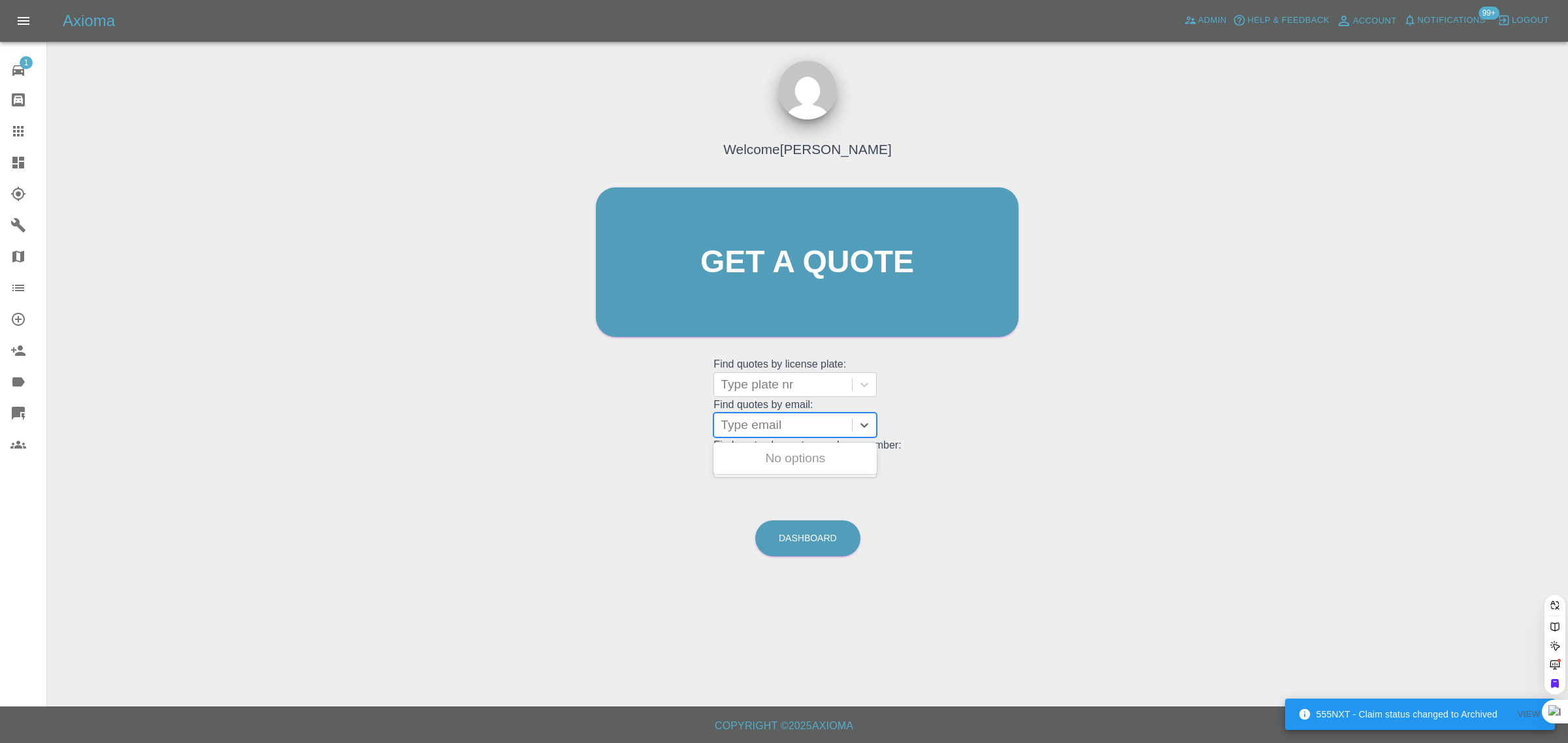
click at [760, 432] on div at bounding box center [782, 425] width 124 height 19
paste input "[PERSON_NAME][EMAIL_ADDRESS][DOMAIN_NAME]"
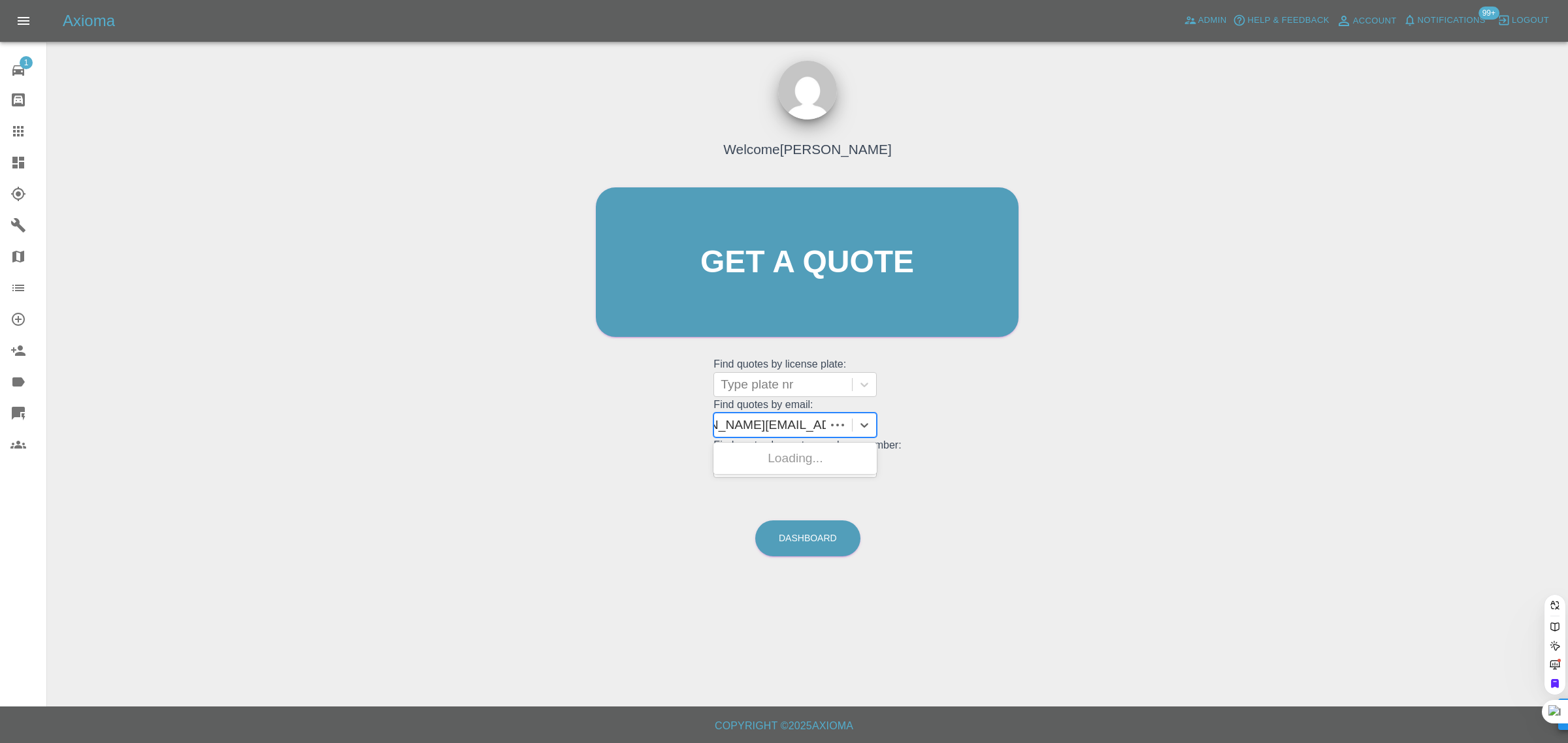
type input "[PERSON_NAME][EMAIL_ADDRESS][DOMAIN_NAME]"
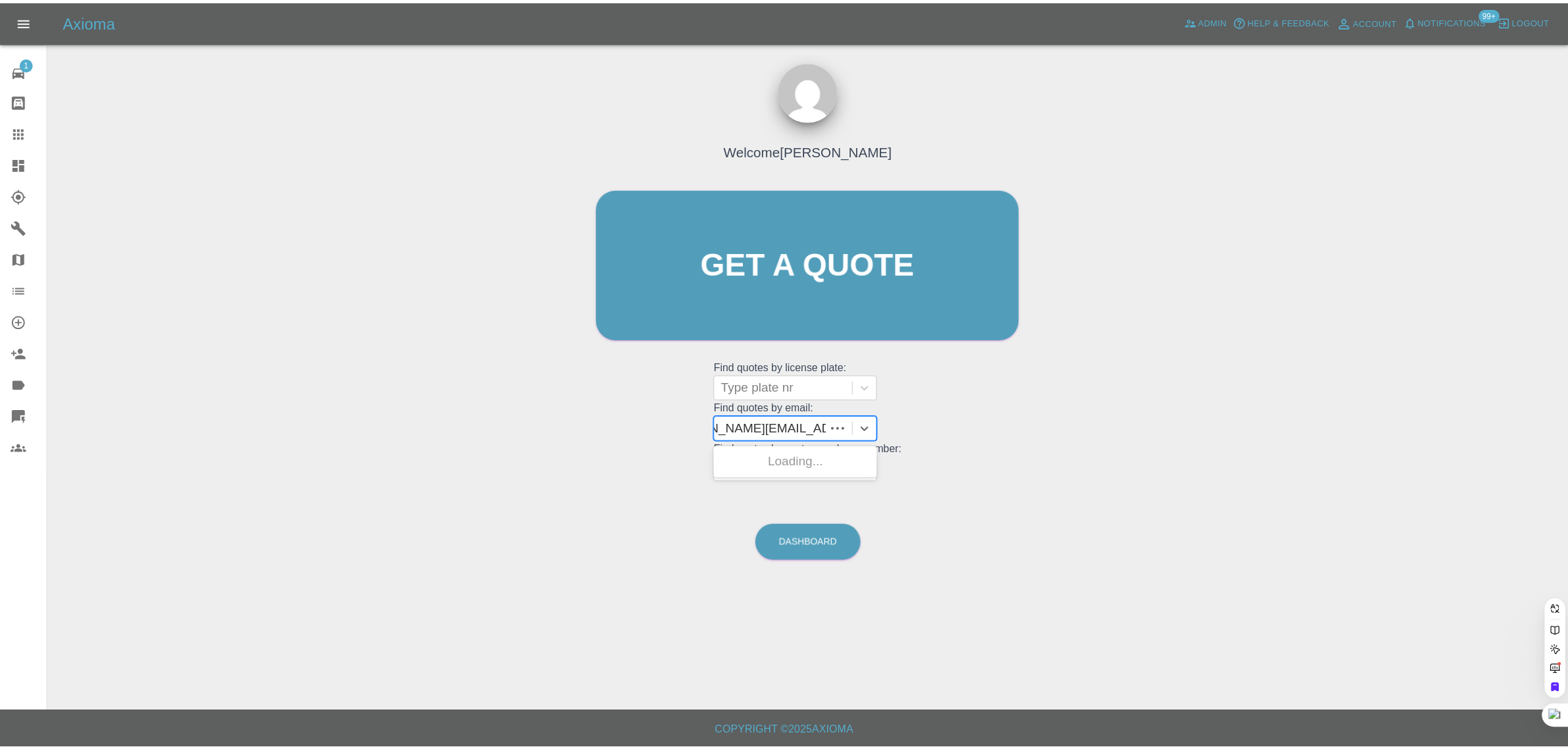
scroll to position [0, 39]
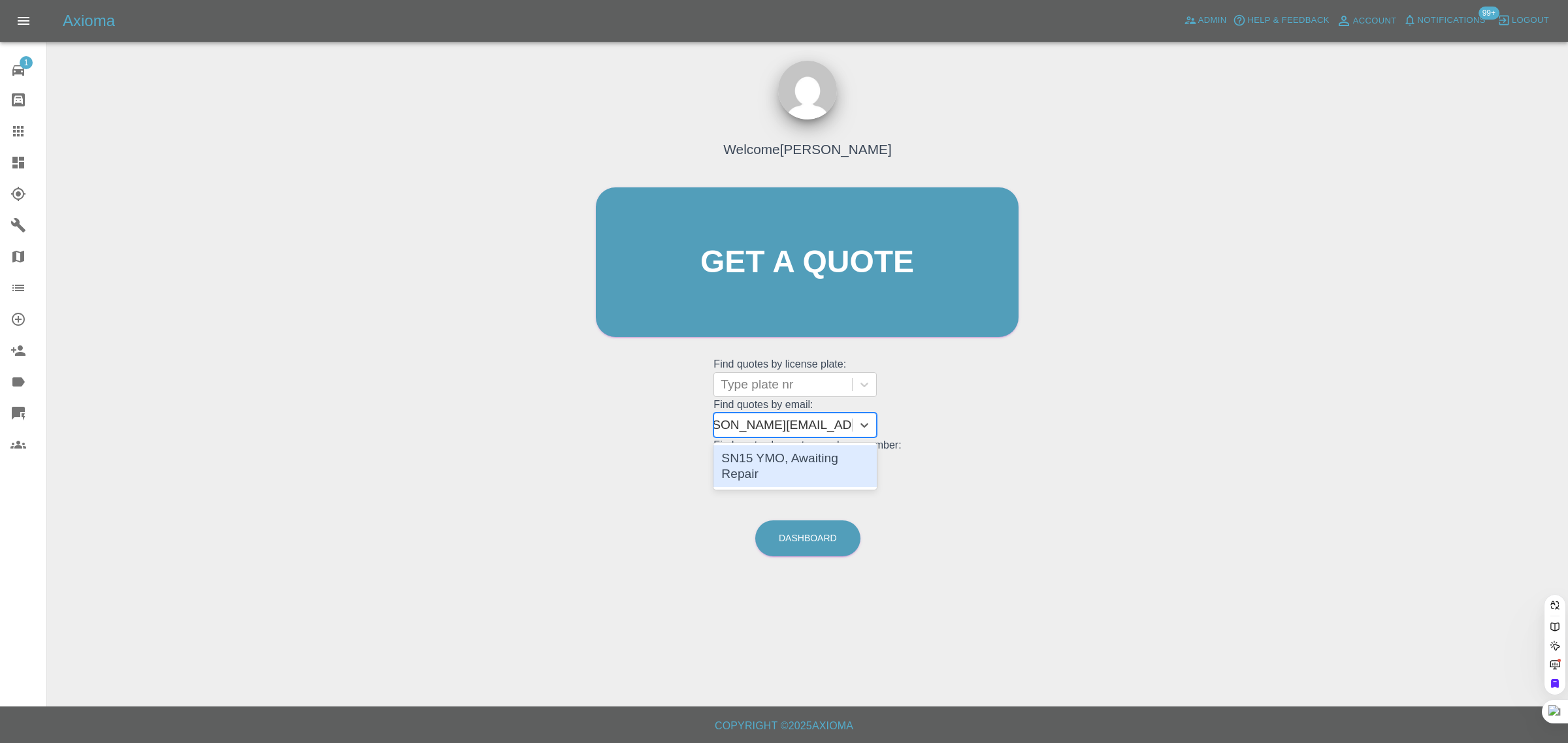
click at [760, 456] on div "SN15 YMO, Awaiting Repair" at bounding box center [795, 467] width 164 height 42
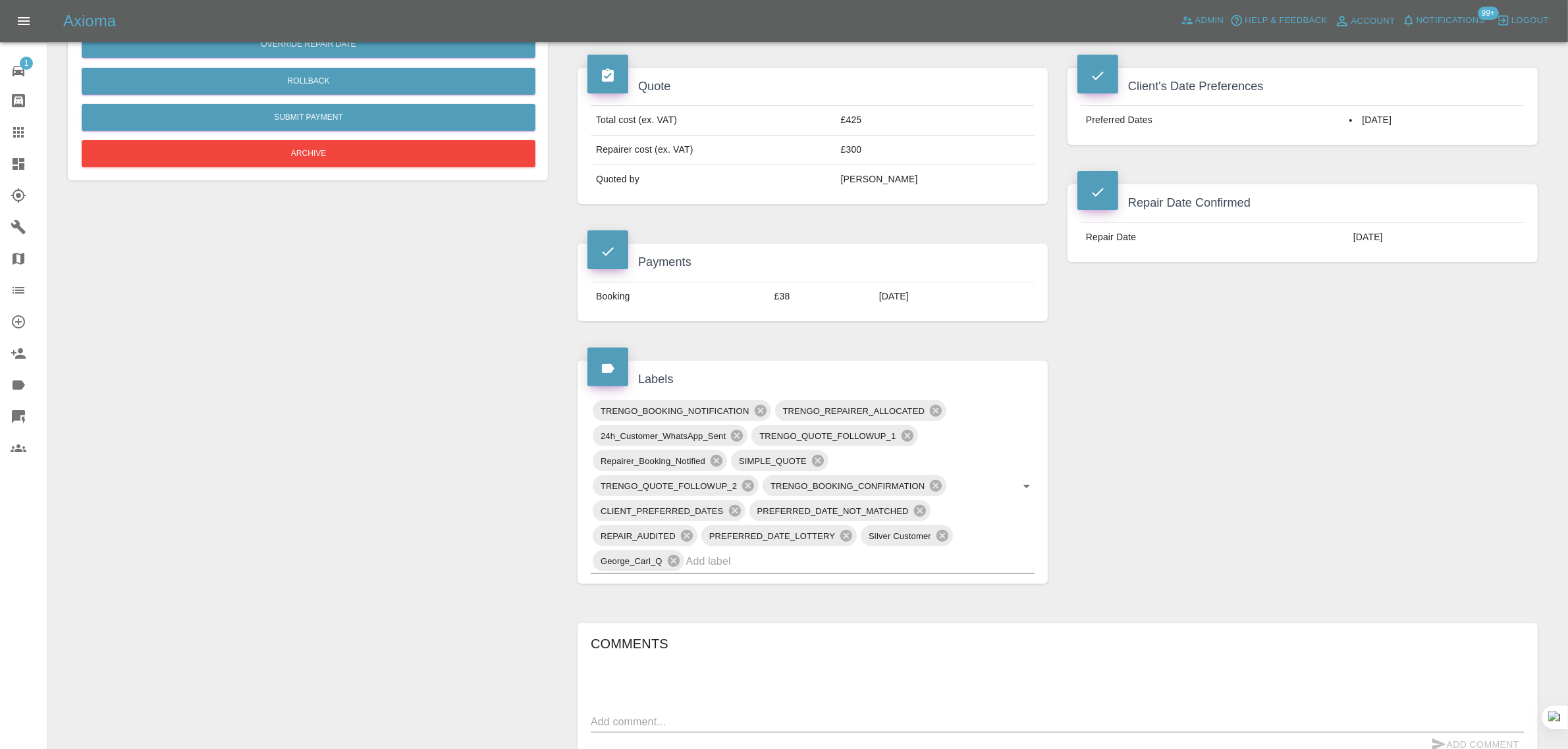
scroll to position [658, 0]
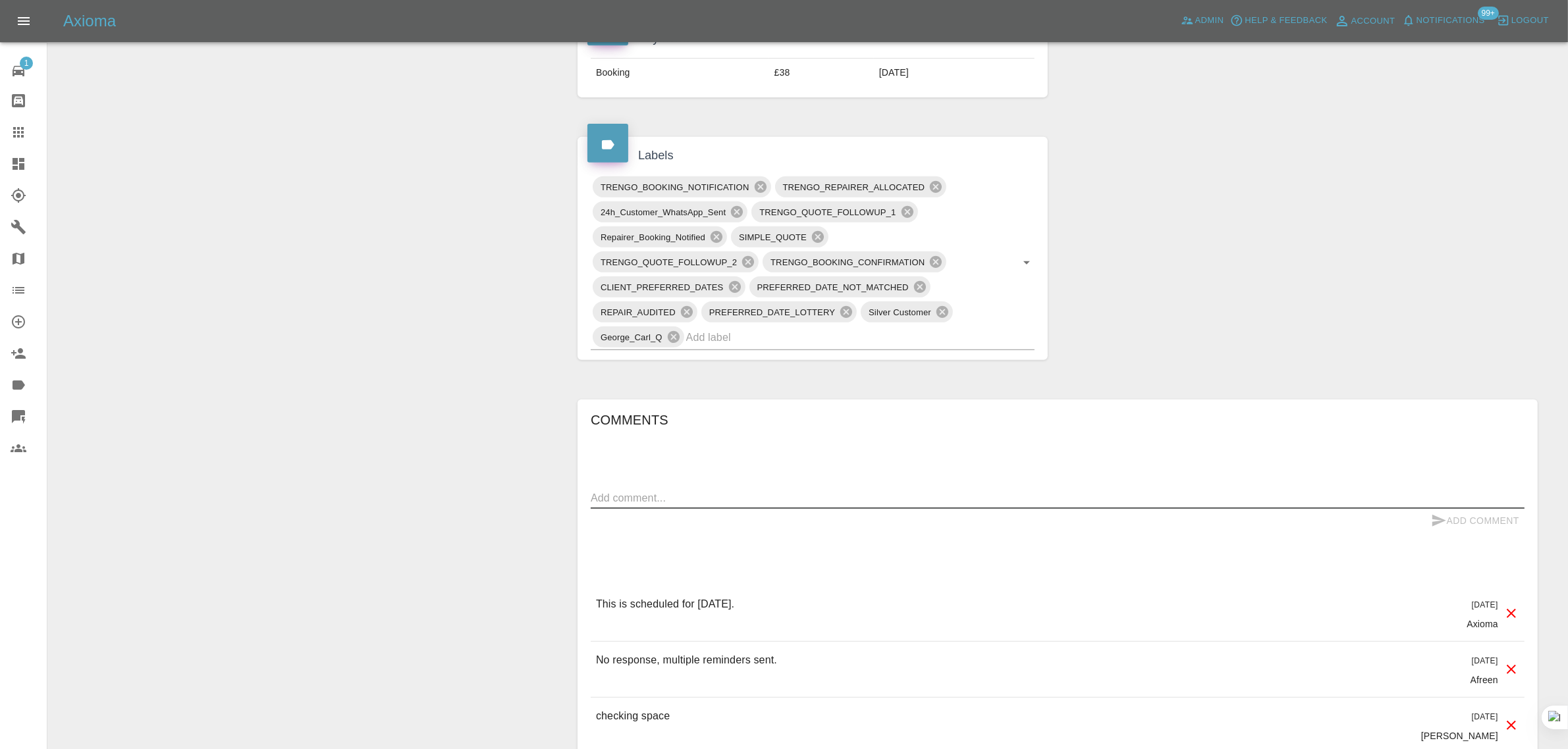
click at [842, 504] on textarea at bounding box center [1057, 498] width 934 height 15
paste textarea "The repairer did not attend the appointment. I received a reminder text [DATE] …"
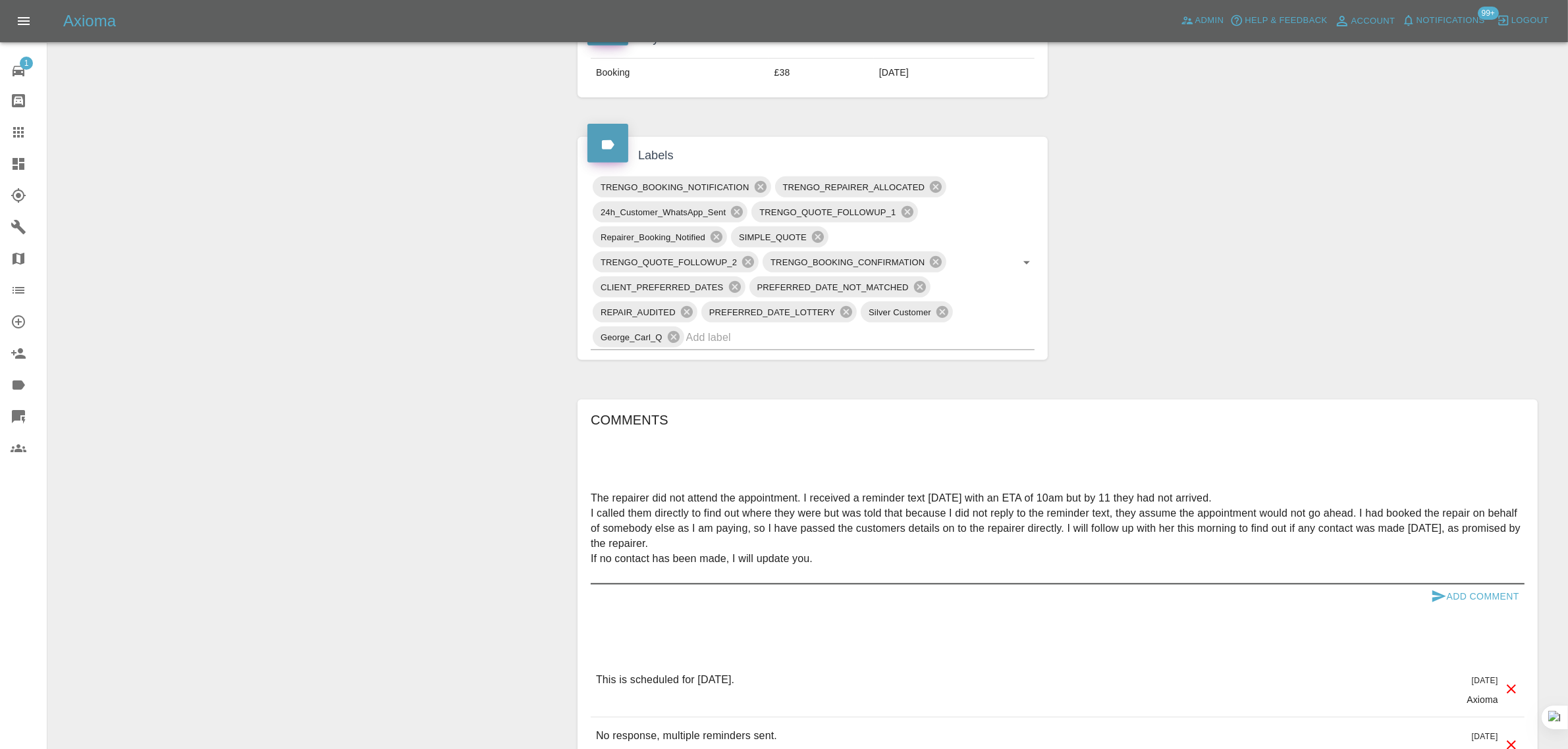
type textarea "The repairer did not attend the appointment. I received a reminder text [DATE] …"
click at [1499, 591] on button "Add Comment" at bounding box center [1475, 597] width 99 height 25
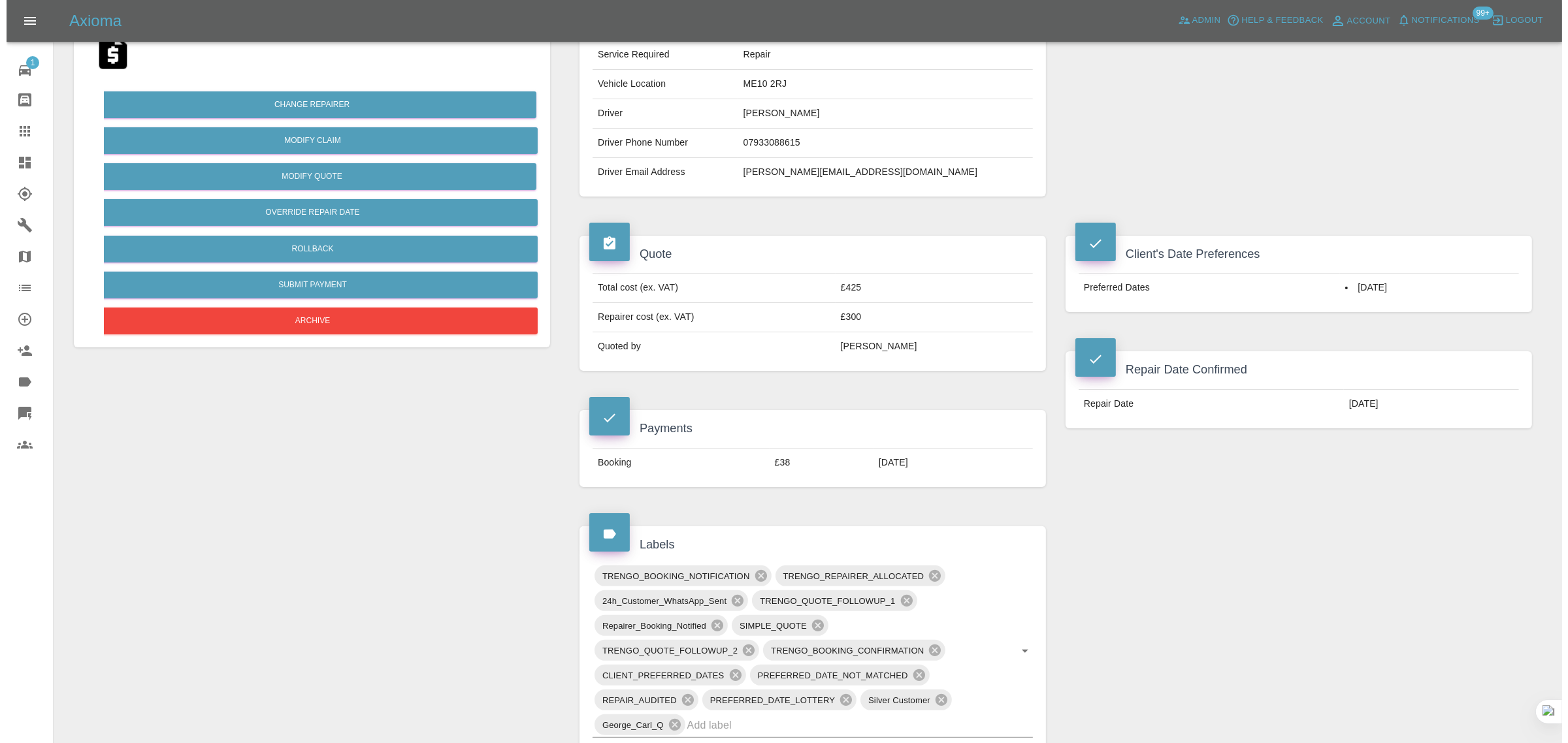
scroll to position [0, 0]
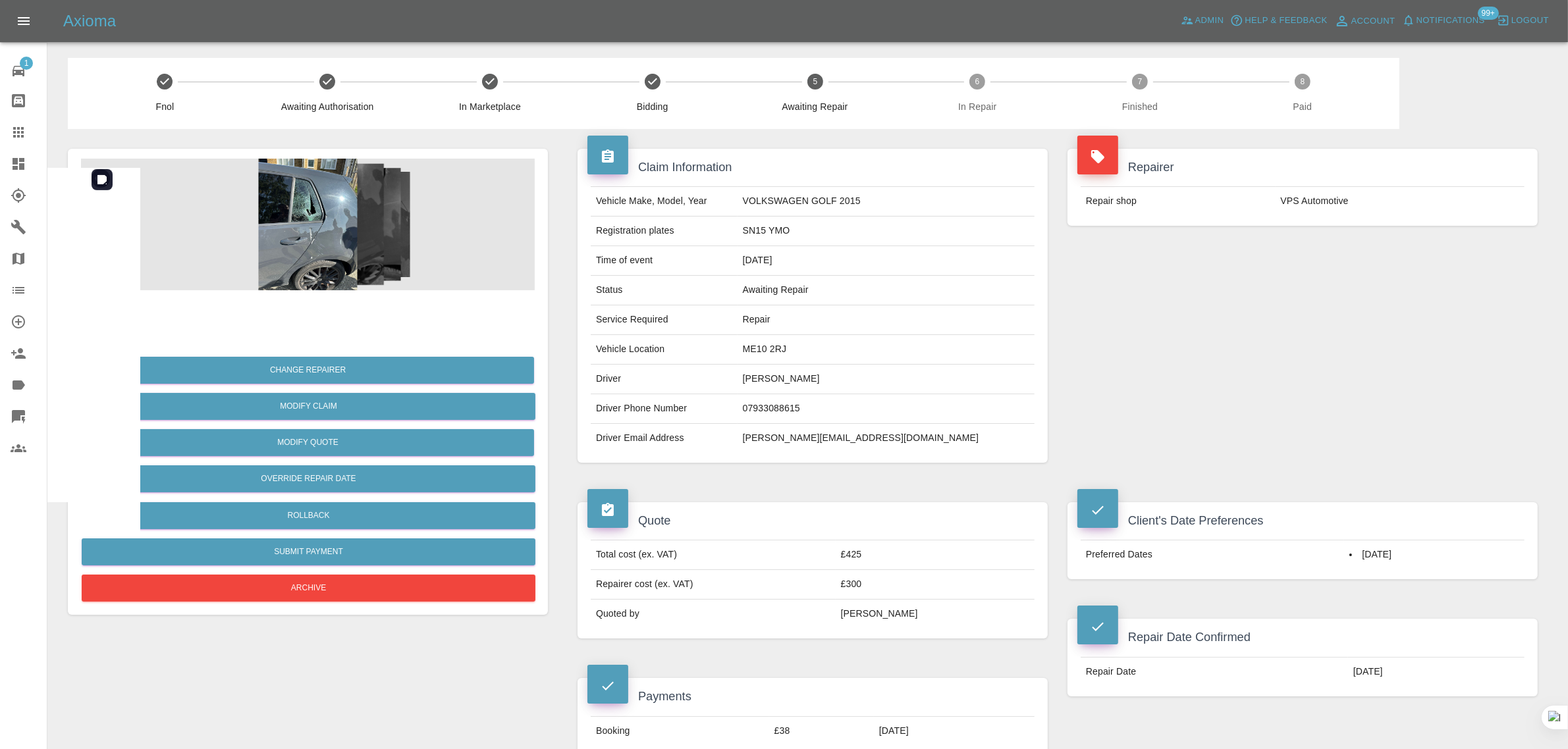
click at [293, 255] on img at bounding box center [307, 224] width 454 height 131
click at [20, 128] on icon at bounding box center [19, 132] width 16 height 16
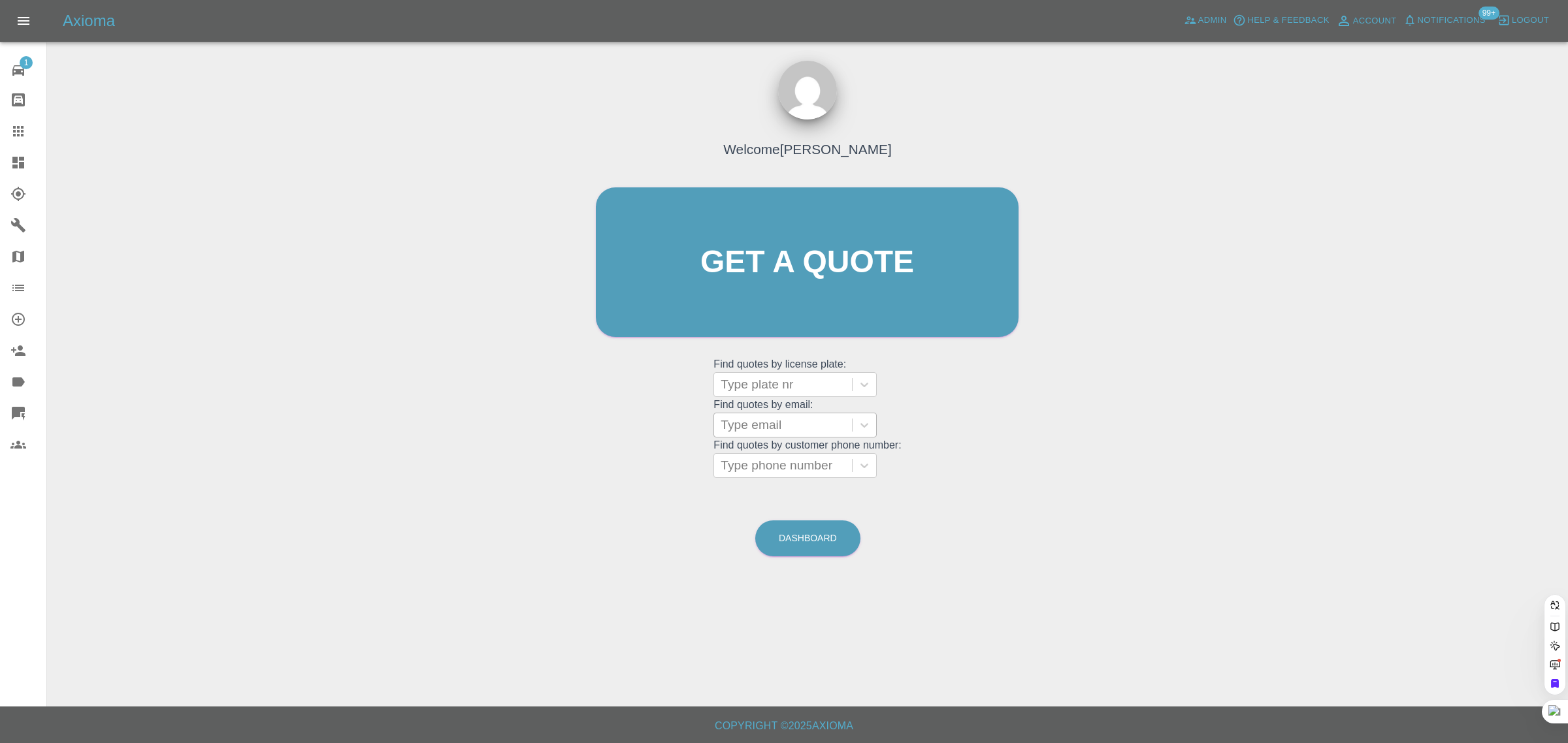
click at [745, 382] on div at bounding box center [782, 384] width 124 height 19
click at [729, 391] on div at bounding box center [782, 384] width 124 height 19
drag, startPoint x: 674, startPoint y: 400, endPoint x: 750, endPoint y: 416, distance: 77.7
click at [676, 399] on div "Welcome [PERSON_NAME] Get a quote Get a quote Find quotes by license plate: Typ…" at bounding box center [807, 287] width 450 height 395
click at [755, 425] on div at bounding box center [782, 425] width 124 height 19
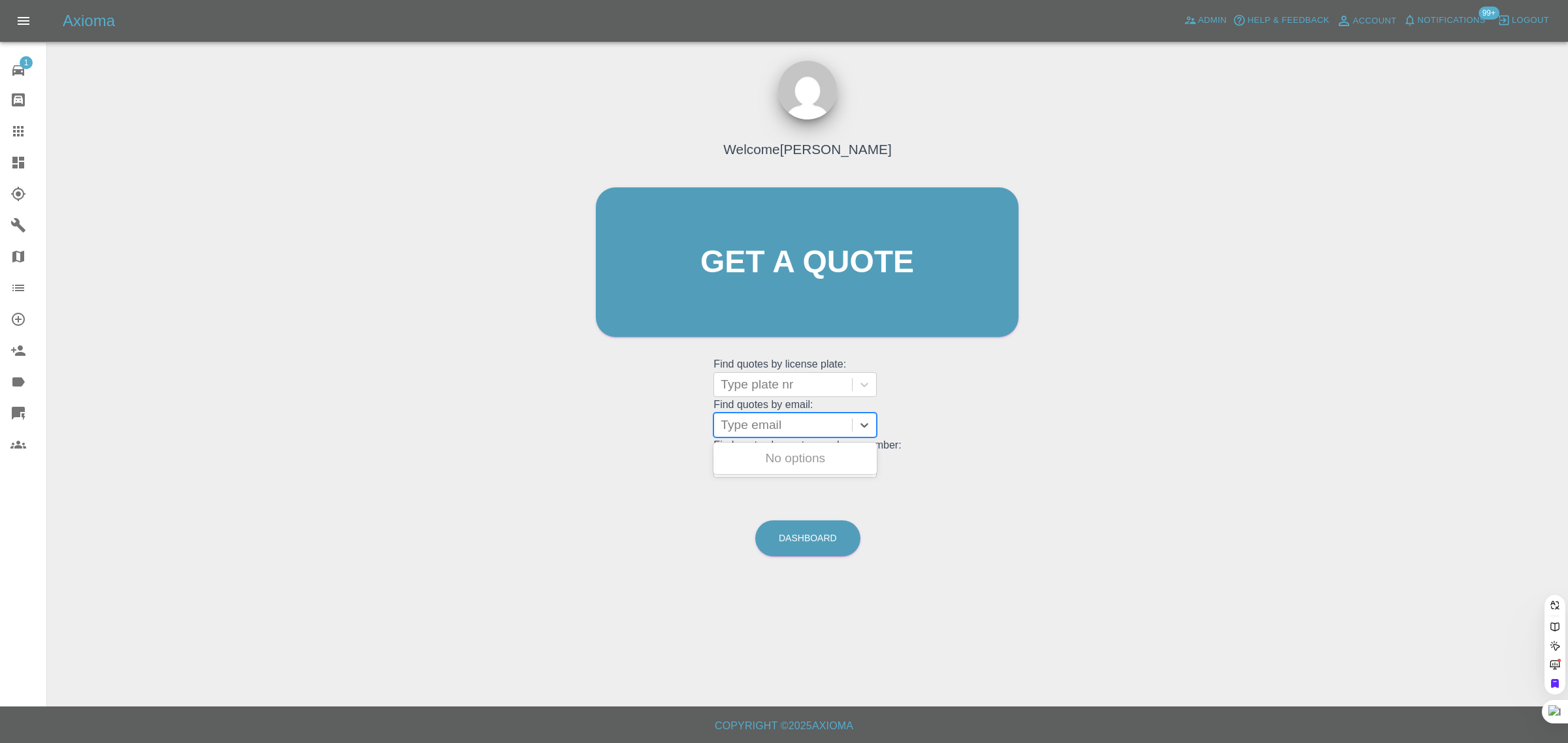
paste input "[PERSON_NAME][EMAIL_ADDRESS][PERSON_NAME][DOMAIN_NAME]"
type input "[PERSON_NAME][EMAIL_ADDRESS][PERSON_NAME][DOMAIN_NAME]"
click at [760, 466] on div "DE24UBD, Fnol" at bounding box center [795, 459] width 164 height 26
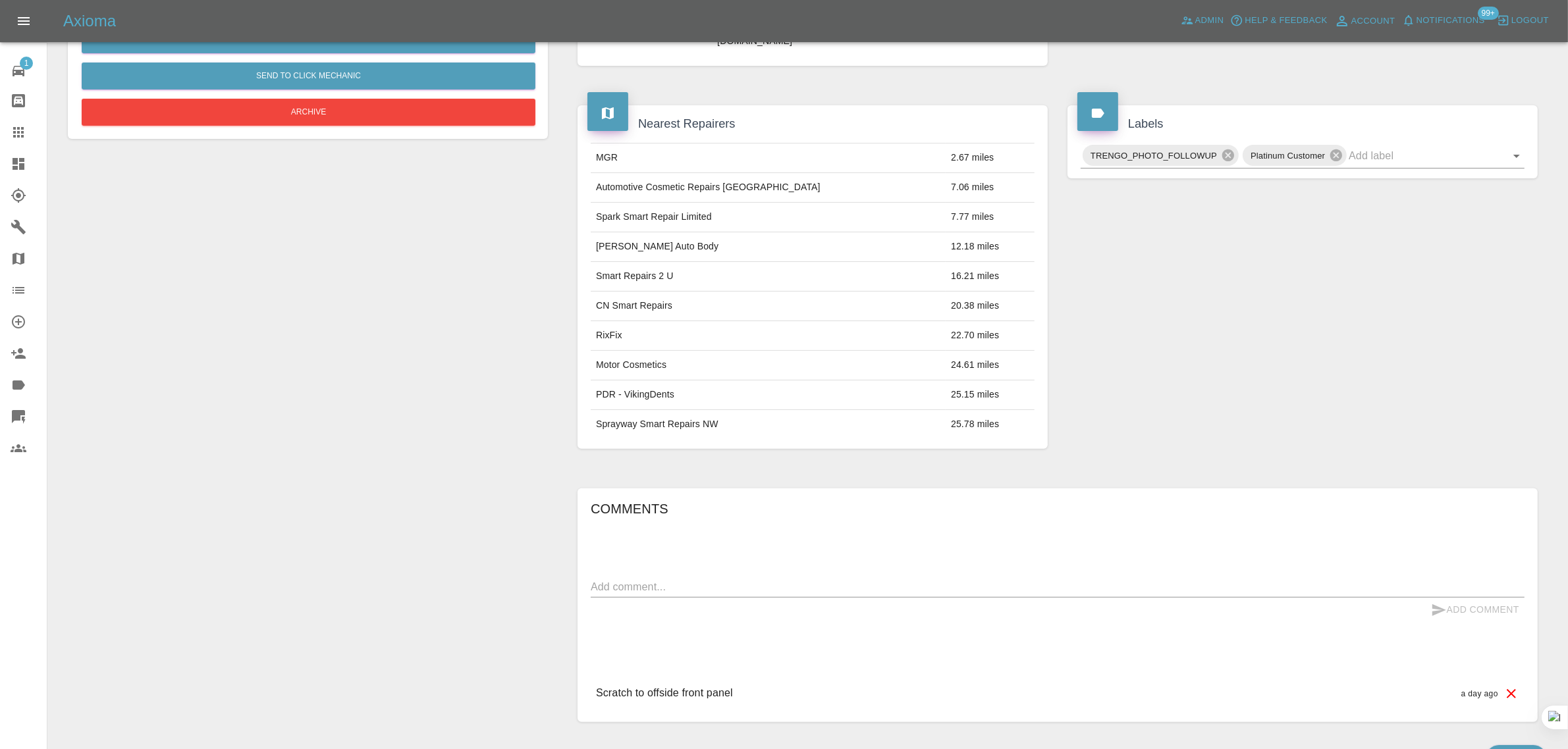
scroll to position [479, 0]
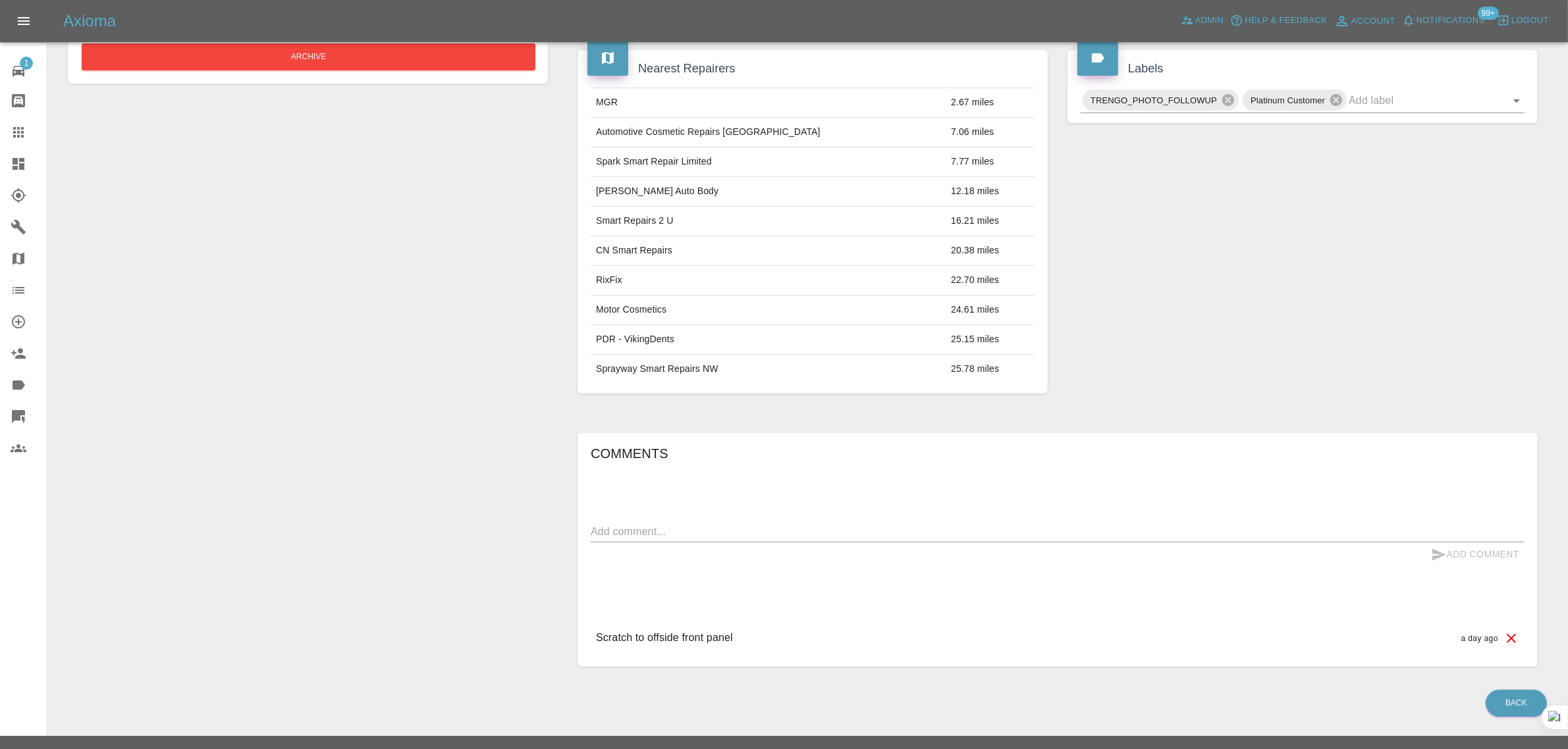
click at [869, 525] on textarea at bounding box center [1057, 532] width 934 height 15
paste textarea "I have no mobile phone am unable to send pictures"
type textarea "I have no mobile phone am unable to send pictures"
click at [1496, 542] on button "Add Comment" at bounding box center [1475, 554] width 99 height 25
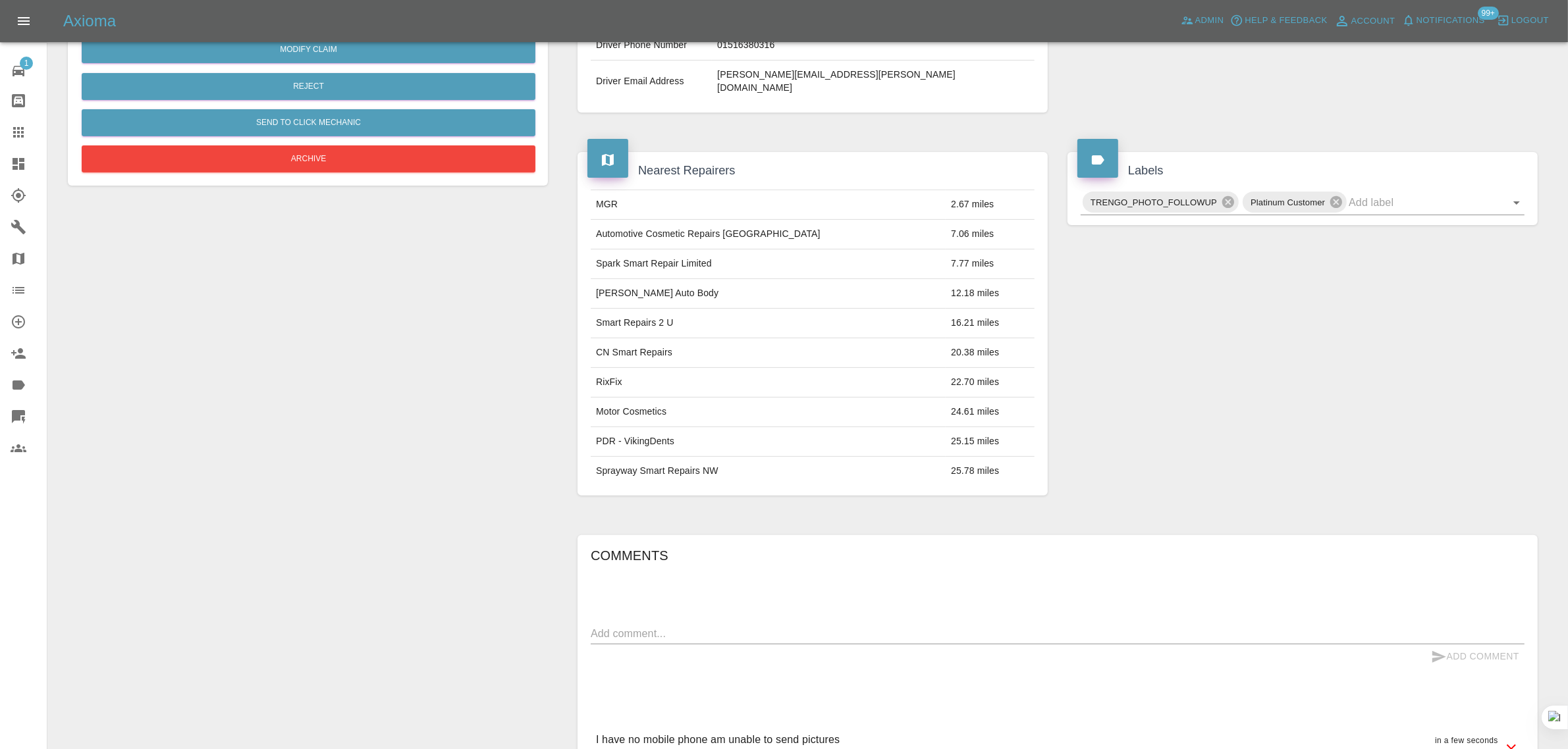
scroll to position [232, 0]
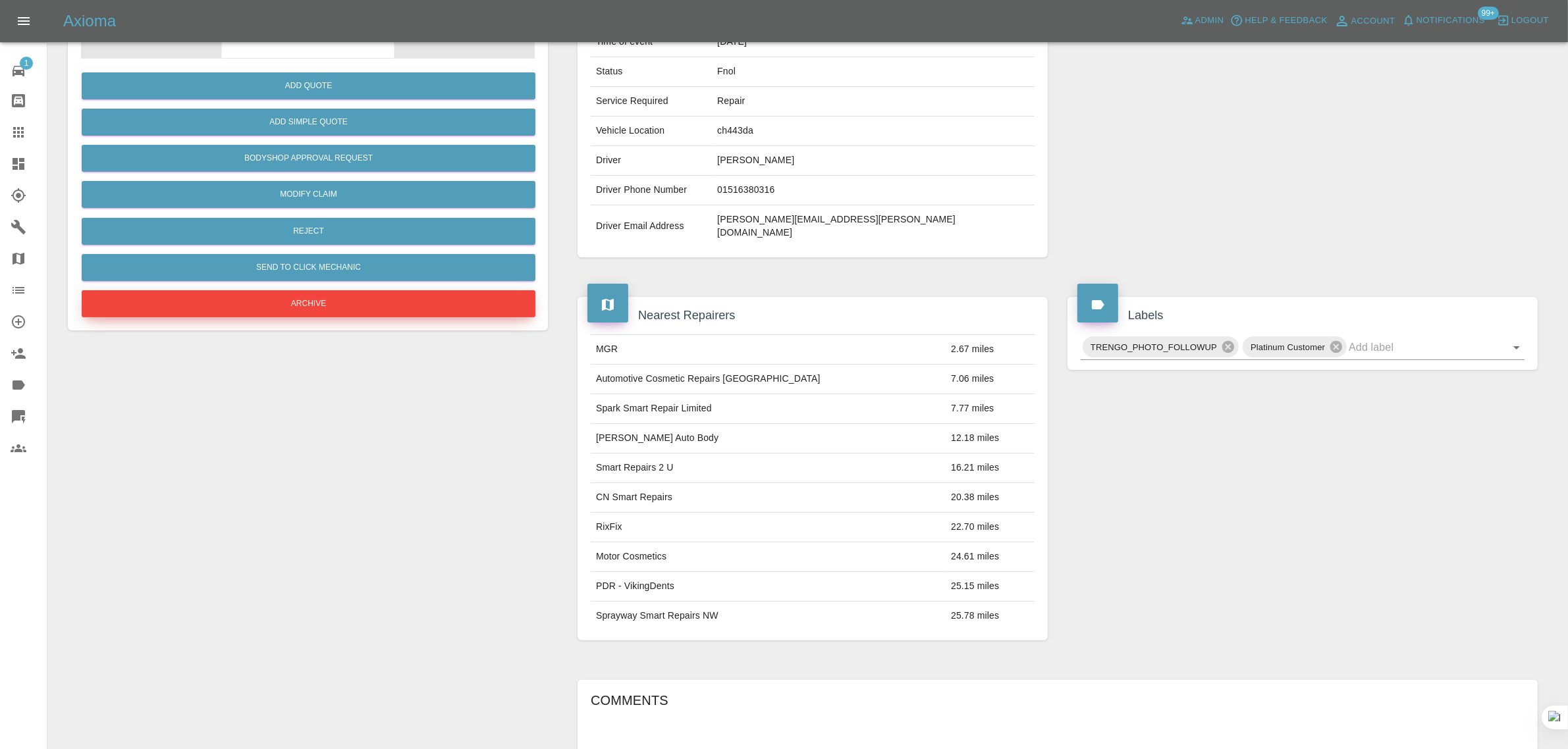
click at [358, 307] on button "Archive" at bounding box center [308, 303] width 454 height 27
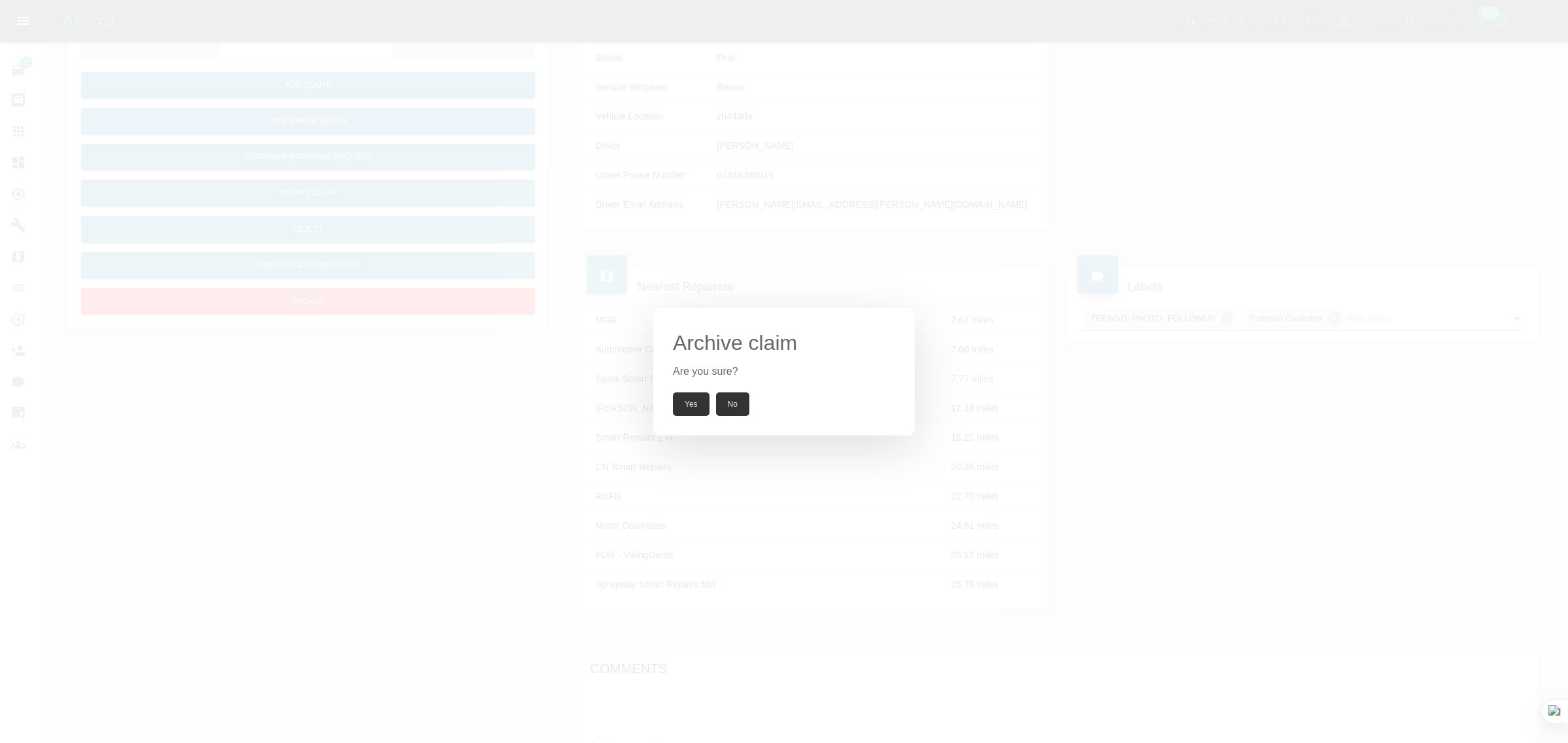
click at [694, 403] on button "Yes" at bounding box center [690, 405] width 36 height 24
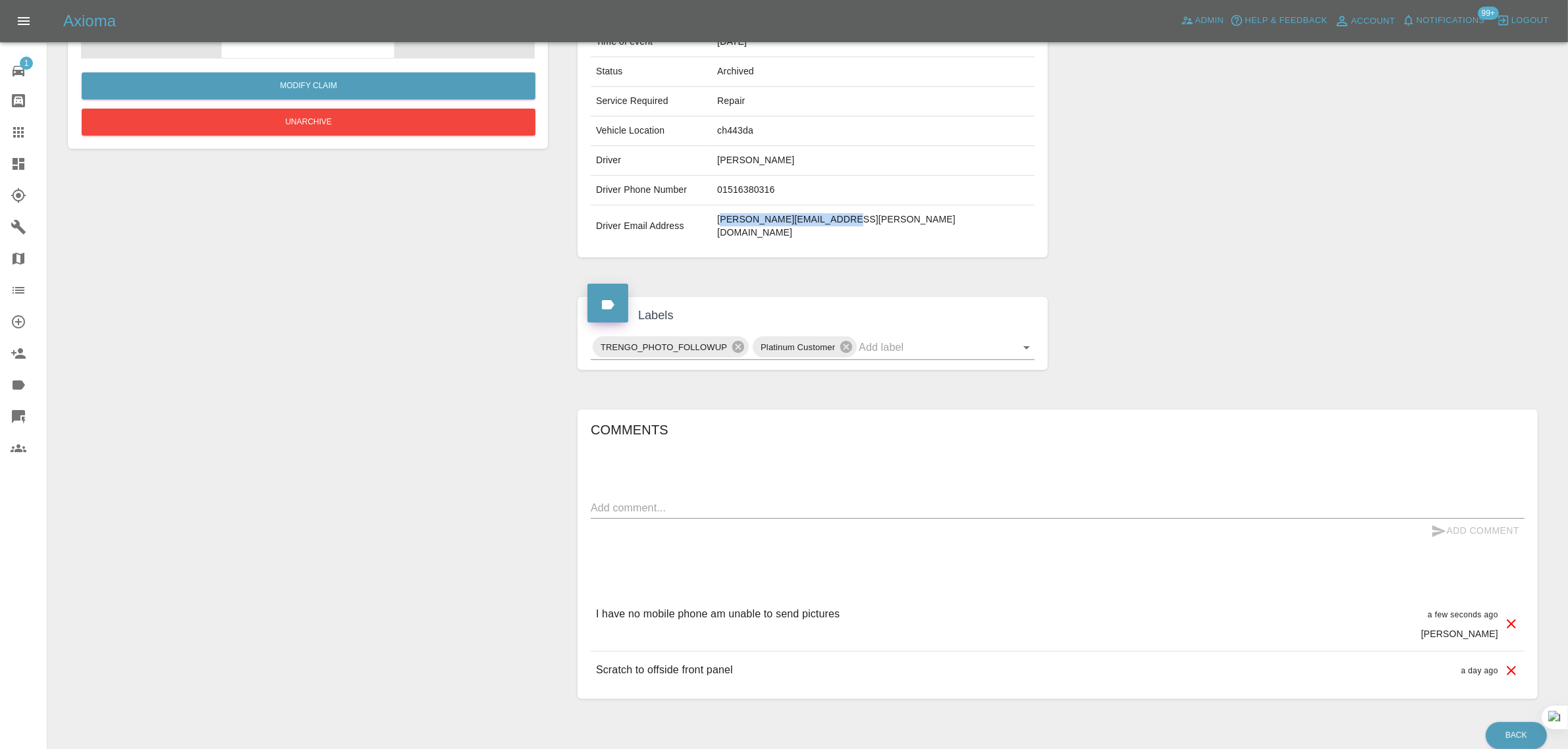
drag, startPoint x: 805, startPoint y: 216, endPoint x: 1003, endPoint y: 216, distance: 198.0
click at [1003, 216] on td "[PERSON_NAME][EMAIL_ADDRESS][PERSON_NAME][DOMAIN_NAME]" at bounding box center [872, 226] width 323 height 42
copy td "[EMAIL_ADDRESS][DOMAIN_NAME]"
click at [30, 130] on div at bounding box center [29, 132] width 37 height 16
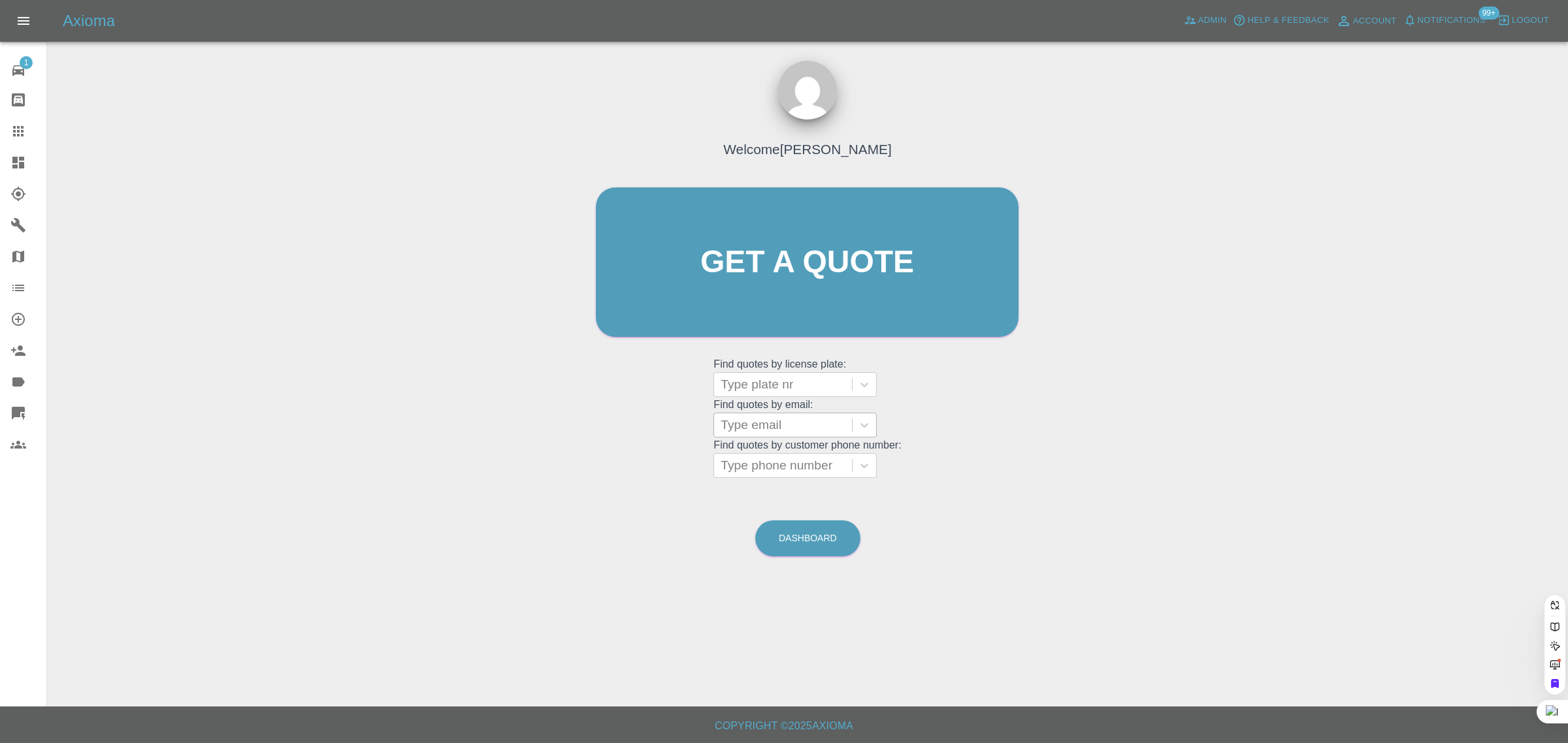
click at [731, 429] on div at bounding box center [782, 425] width 124 height 19
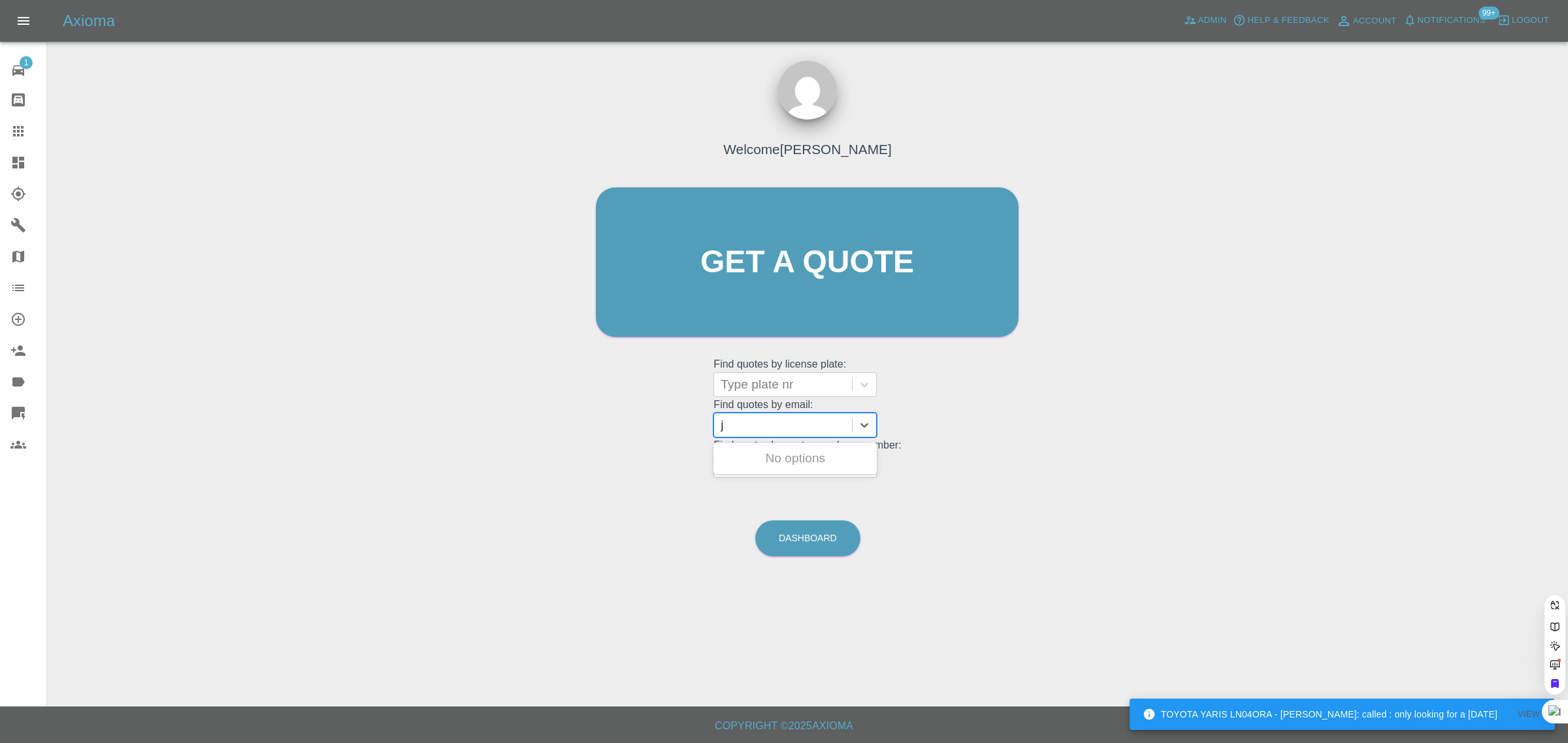
paste input "[EMAIL_ADDRESS][DOMAIN_NAME]"
type input "[PERSON_NAME][EMAIL_ADDRESS][PERSON_NAME][DOMAIN_NAME]"
click at [762, 491] on div "DE24UBD, Fnol" at bounding box center [795, 484] width 164 height 26
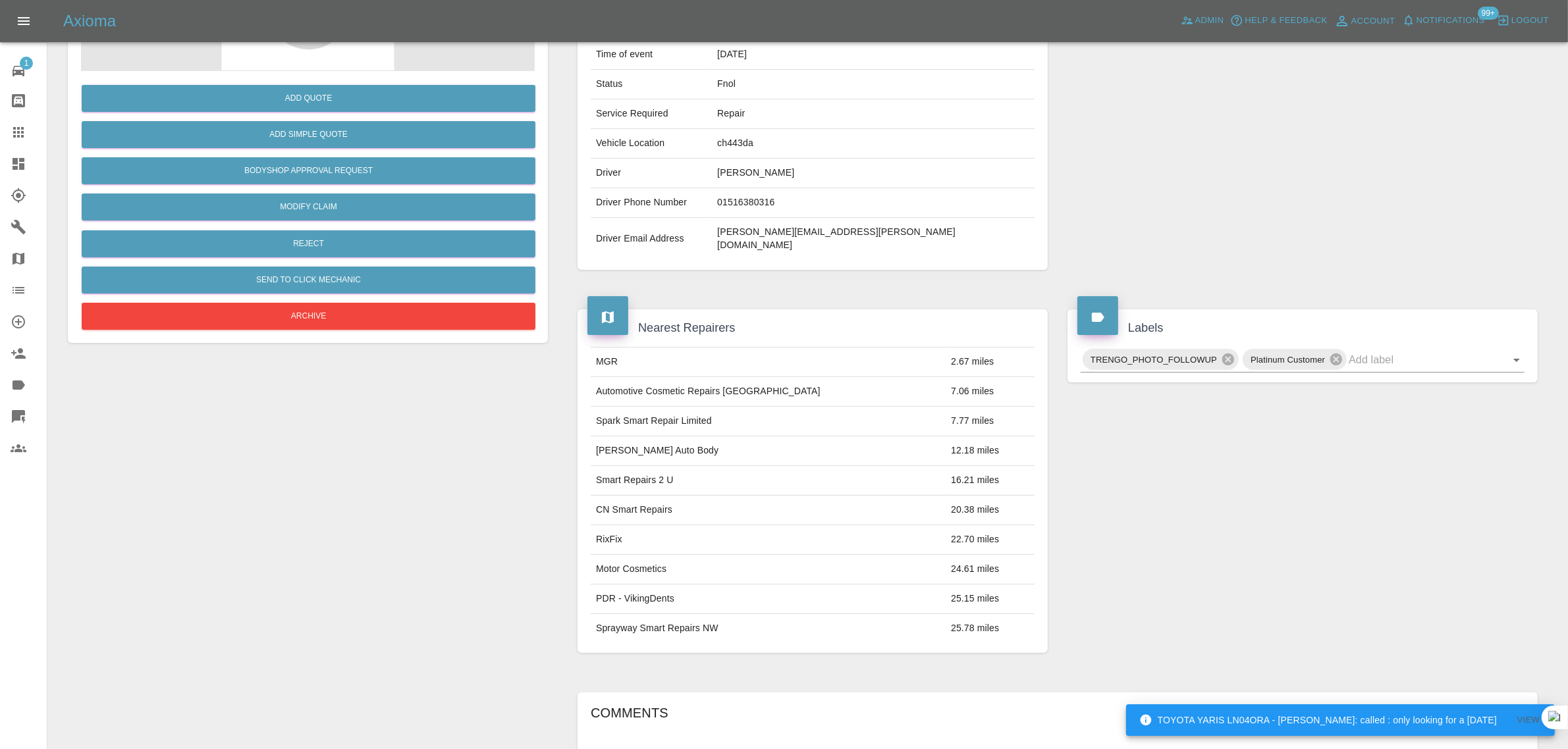
scroll to position [41, 0]
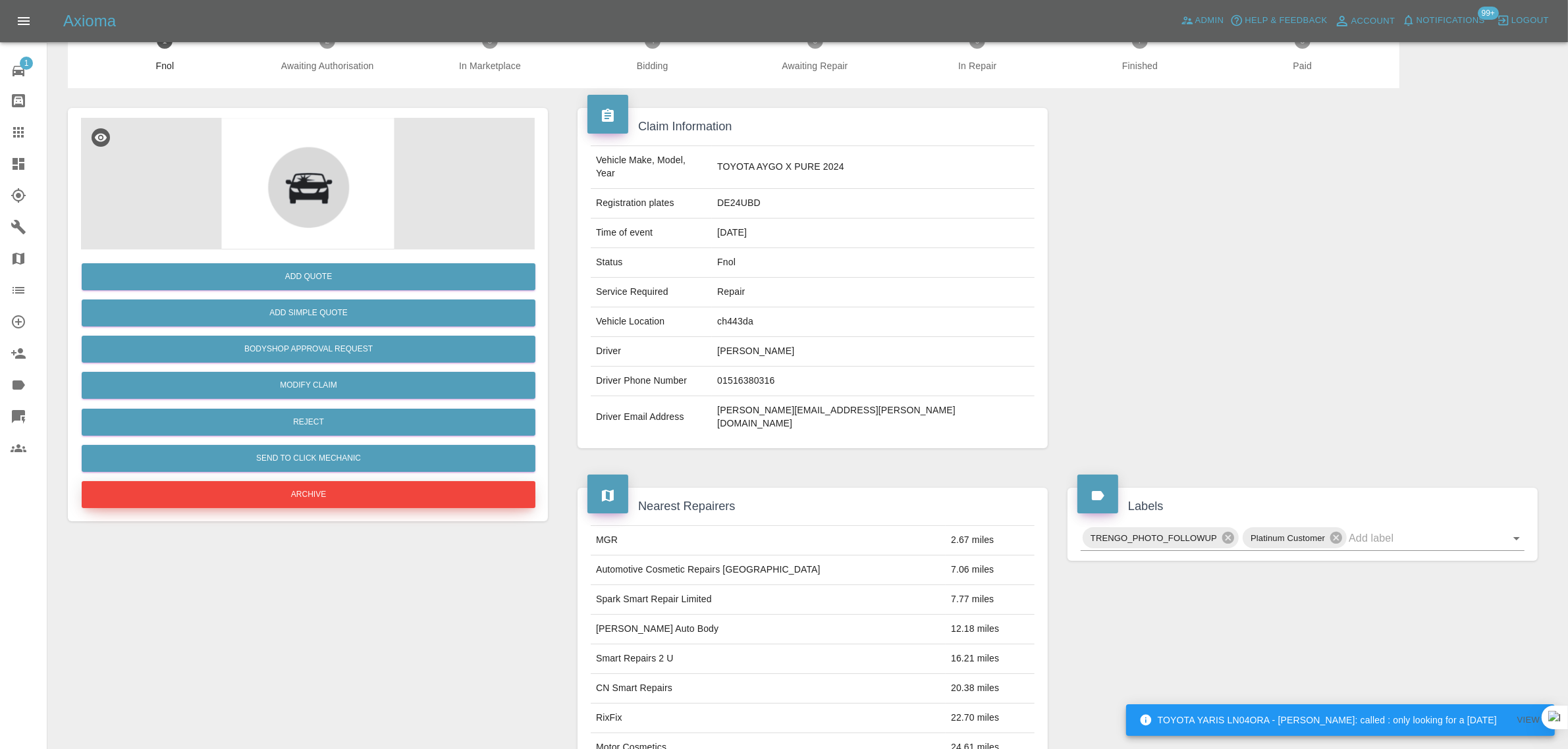
click at [306, 483] on button "Archive" at bounding box center [308, 494] width 454 height 27
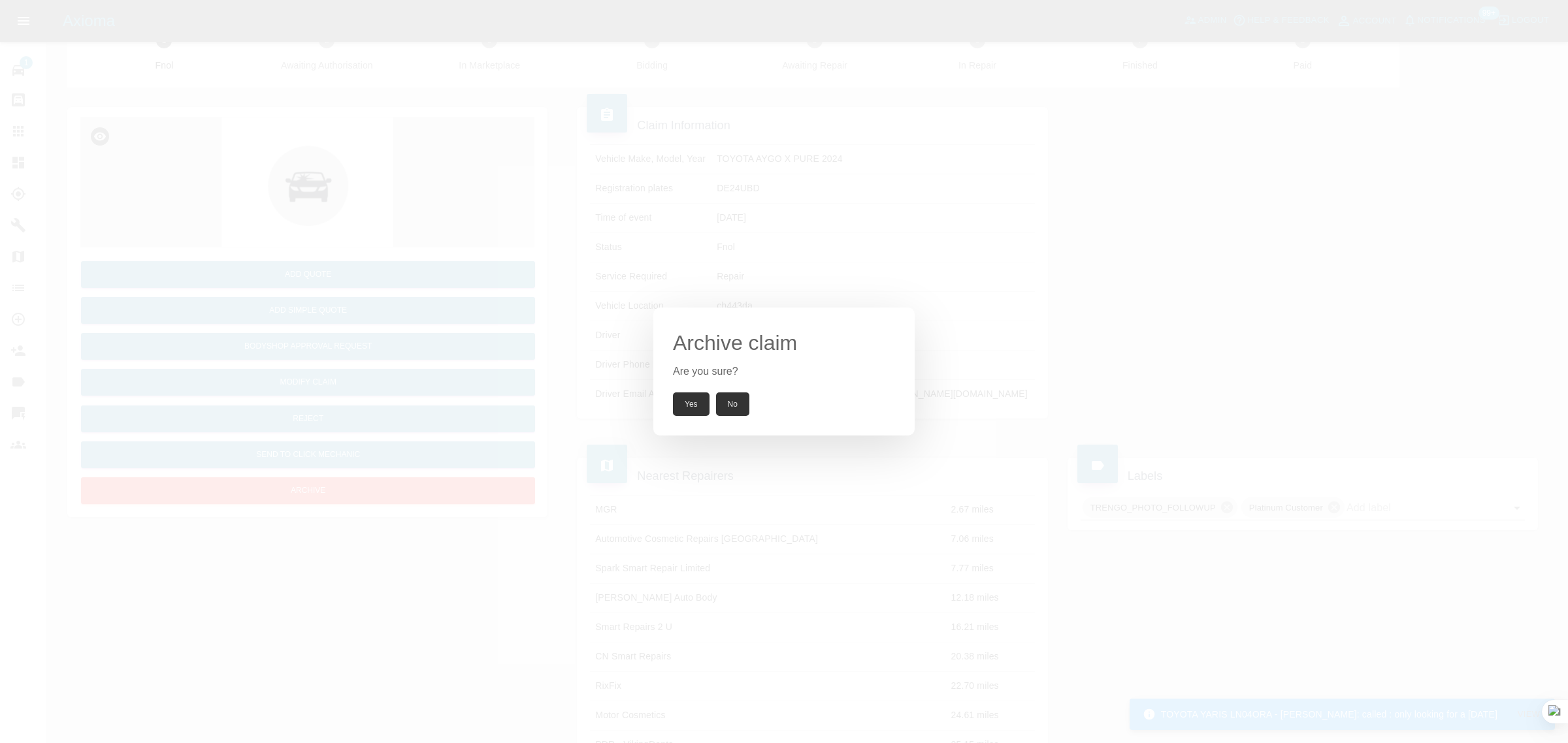
click at [710, 394] on div "Yes No" at bounding box center [783, 405] width 222 height 24
click at [700, 396] on button "Yes" at bounding box center [690, 405] width 36 height 24
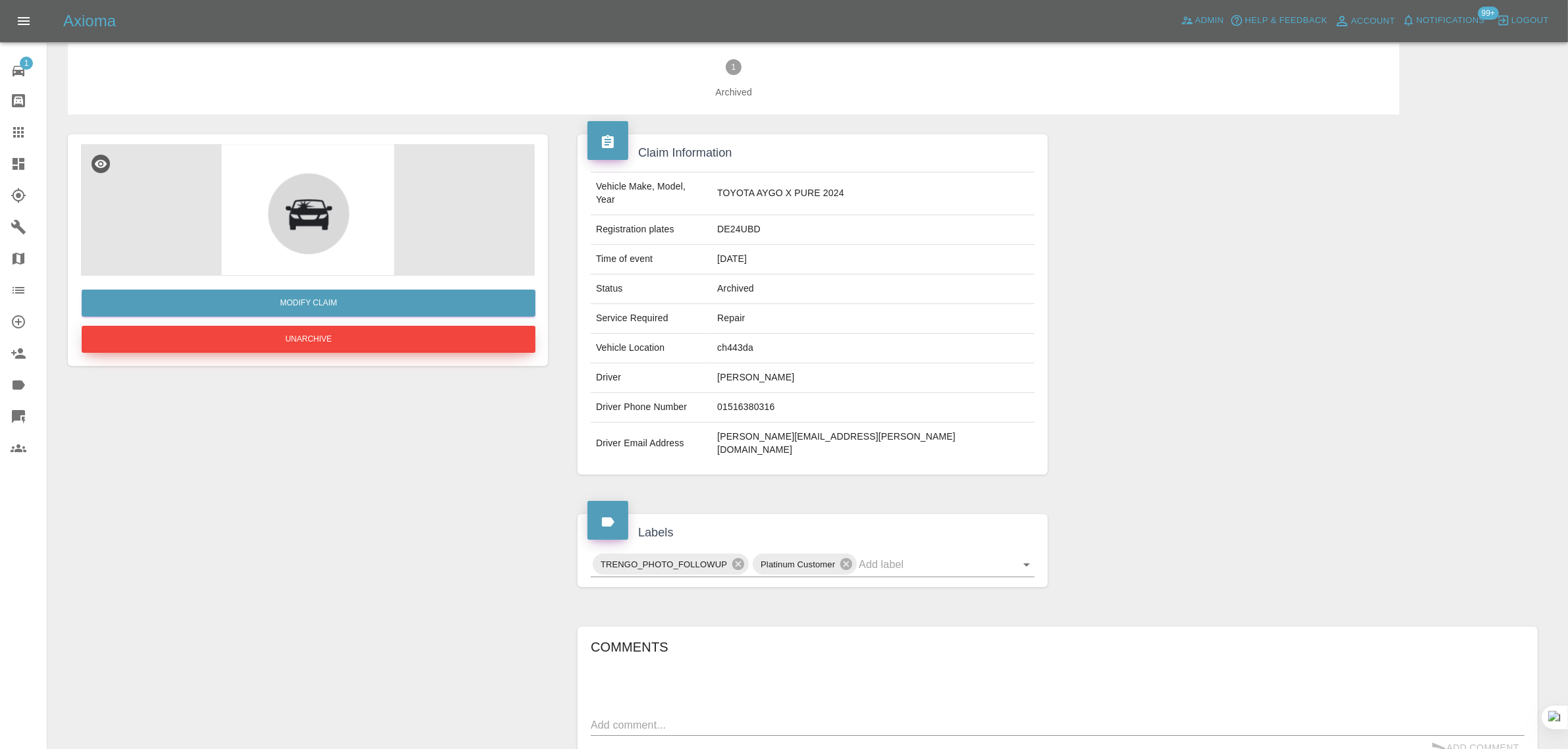
scroll to position [0, 0]
